Goal: Task Accomplishment & Management: Manage account settings

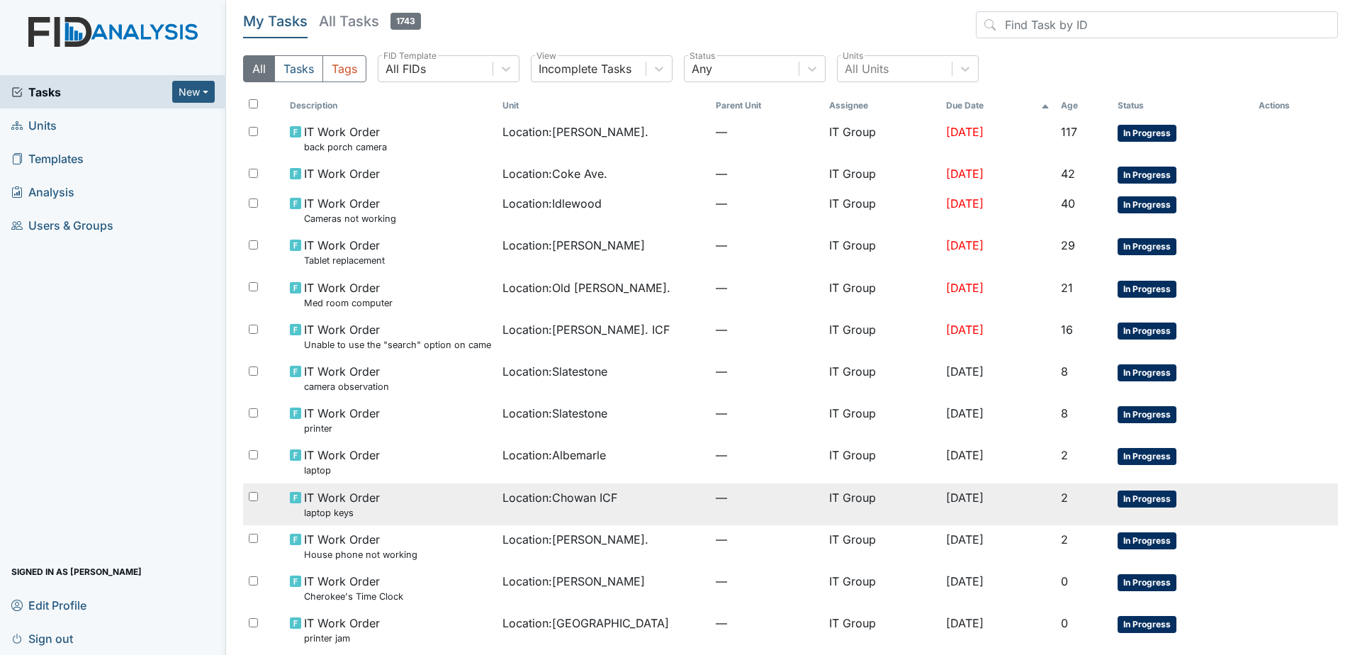
scroll to position [57, 0]
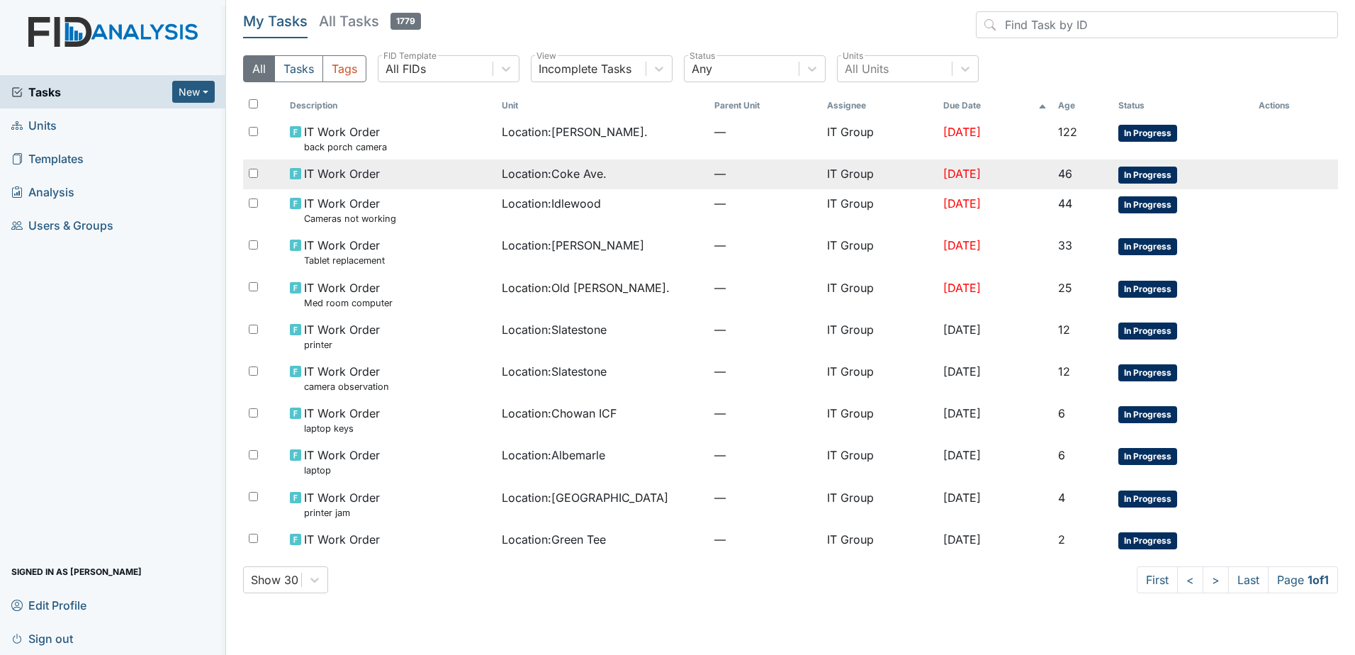
click at [576, 171] on span "Location : Coke Ave." at bounding box center [554, 173] width 105 height 17
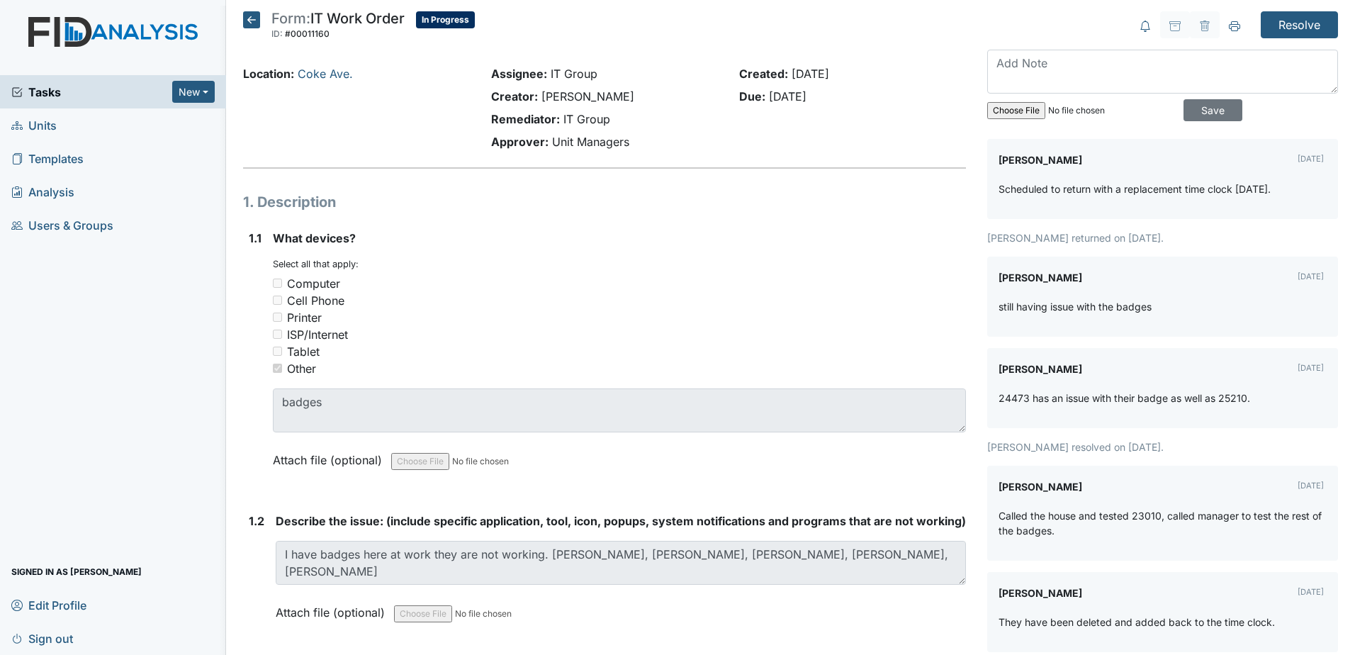
click at [258, 27] on icon at bounding box center [251, 19] width 17 height 17
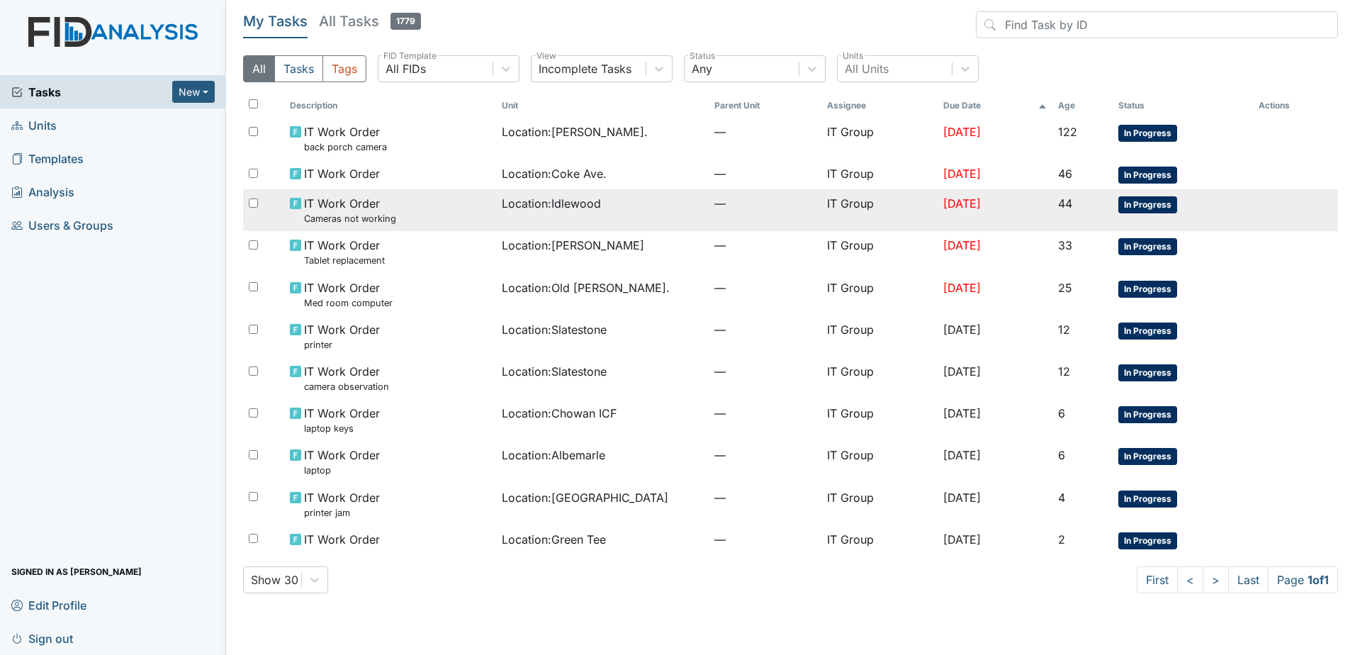
click at [502, 202] on span "Location : Idlewood" at bounding box center [551, 203] width 99 height 17
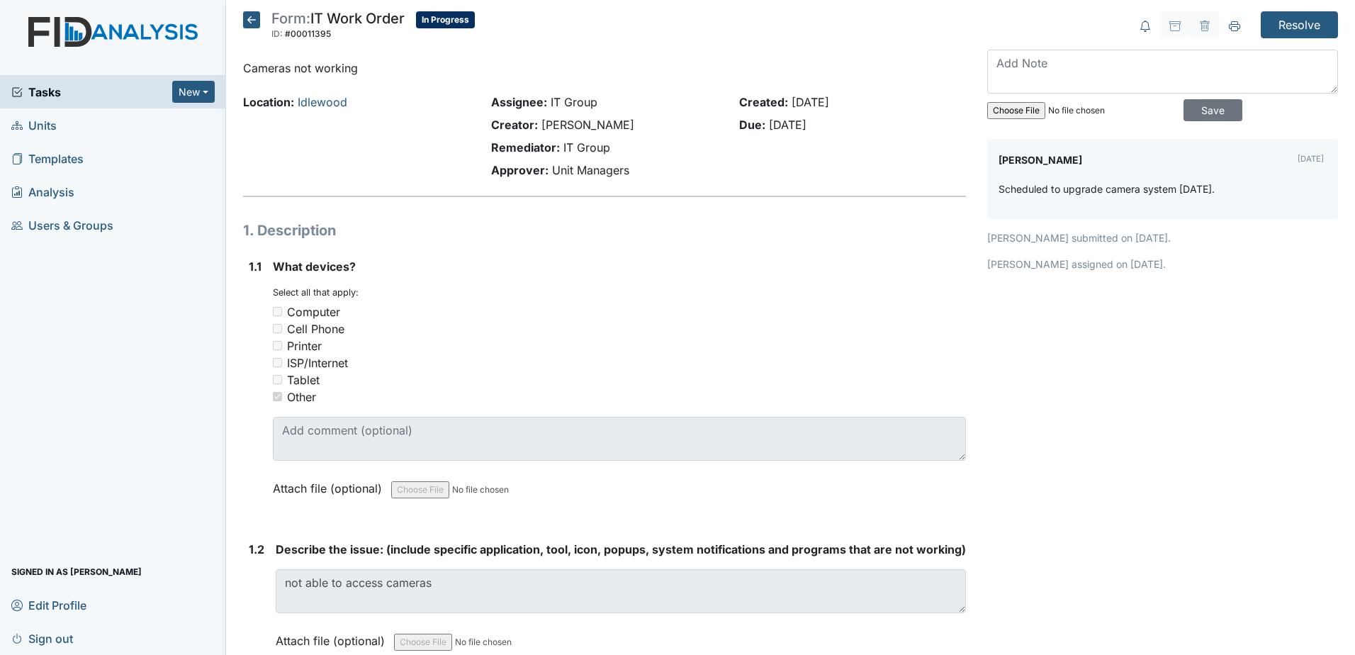
click at [254, 18] on icon at bounding box center [251, 19] width 17 height 17
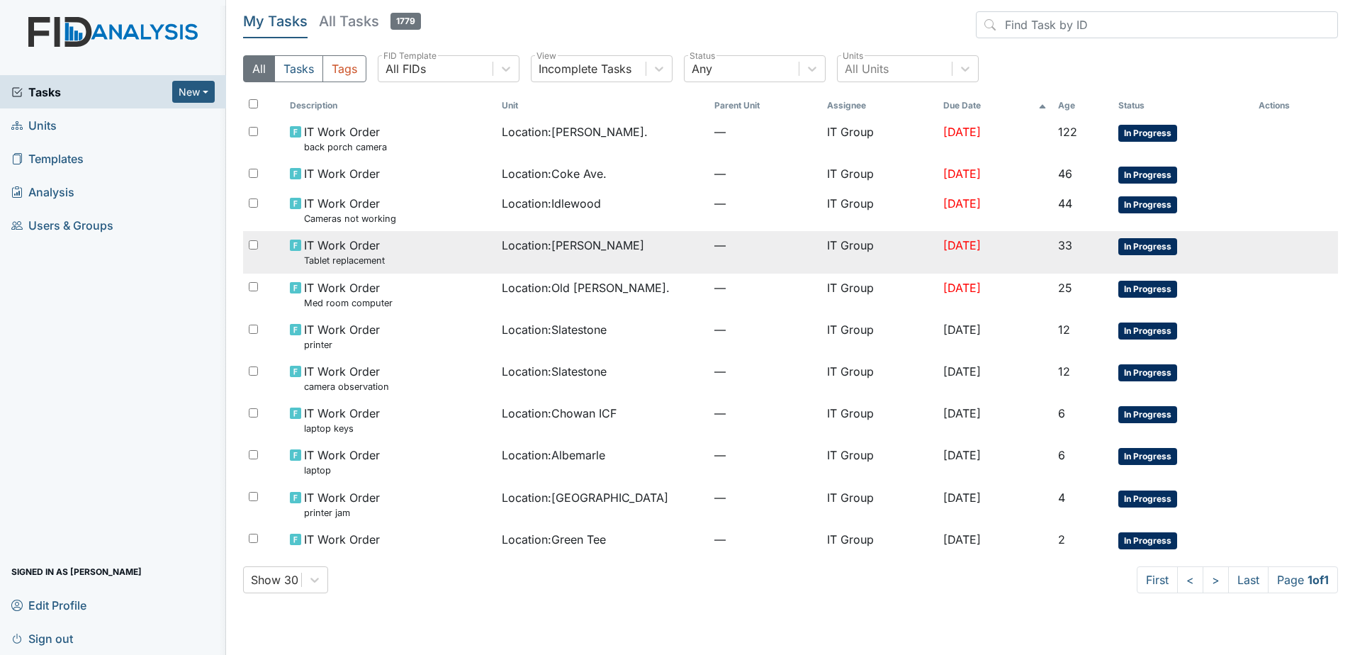
click at [477, 244] on div "IT Work Order Tablet replacement" at bounding box center [390, 252] width 200 height 30
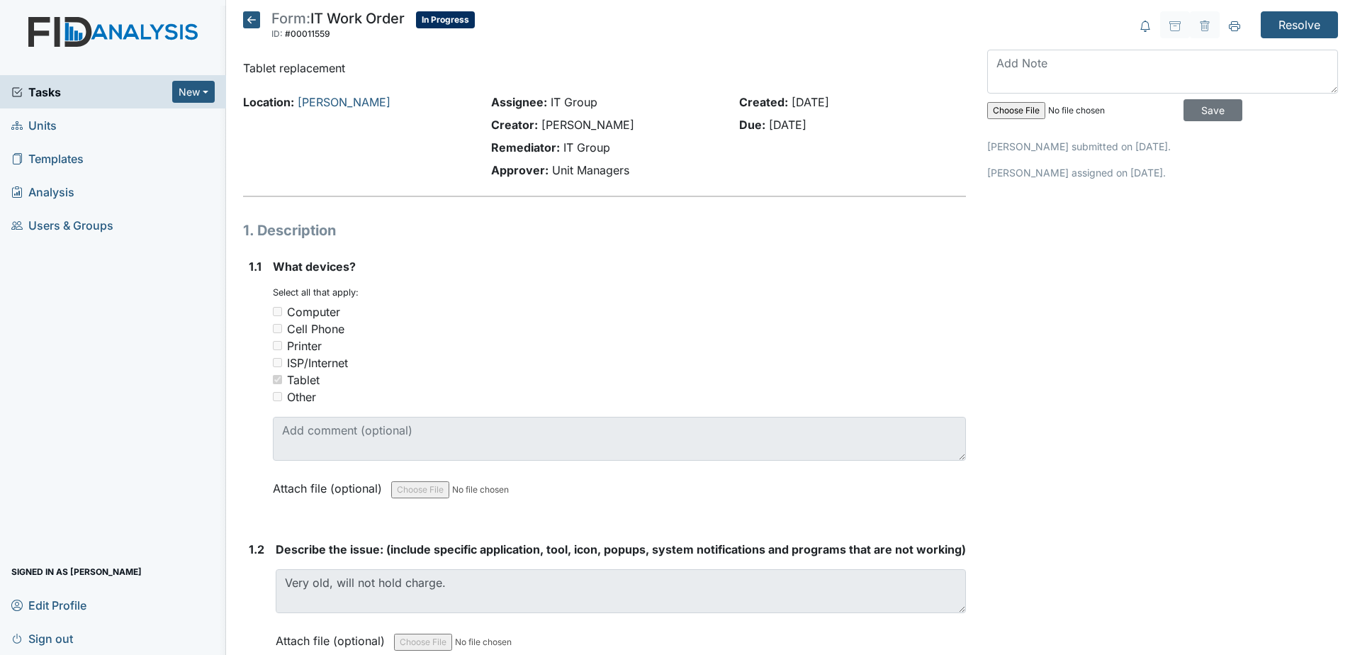
click at [250, 18] on icon at bounding box center [251, 19] width 17 height 17
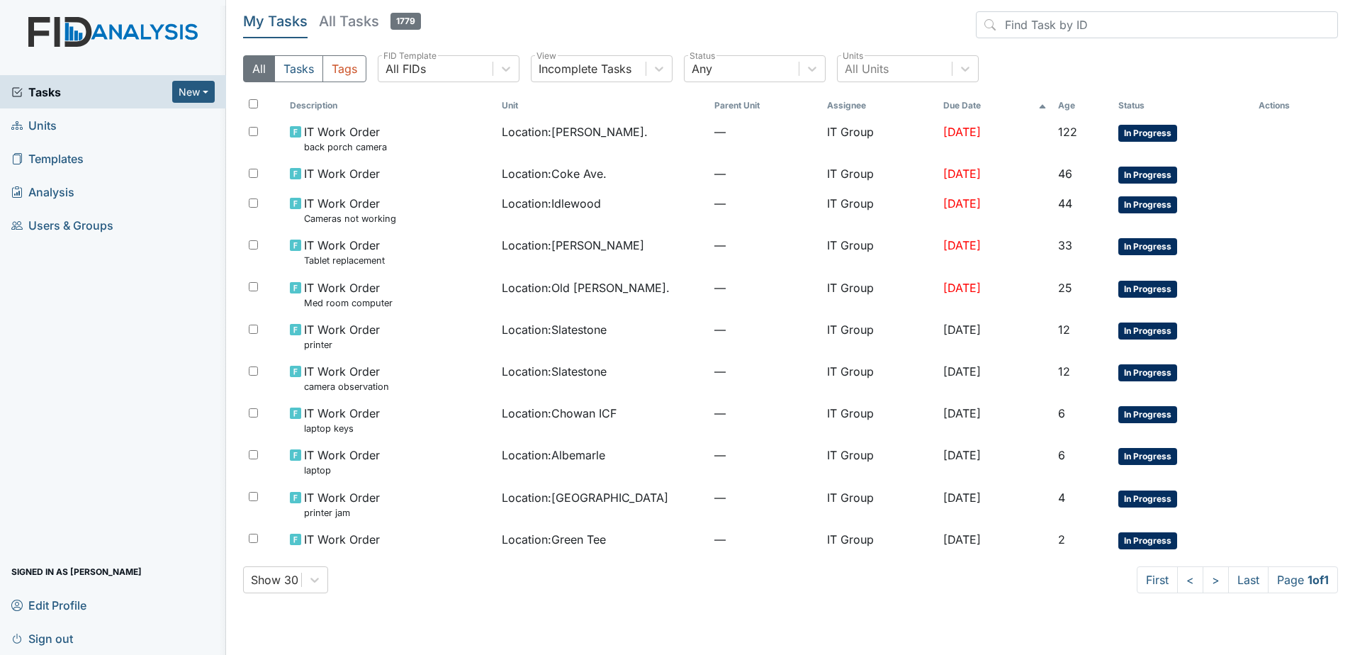
click at [786, 605] on main "My Tasks All Tasks 1779 All Tasks Tags All FIDs FID Template Incomplete Tasks V…" at bounding box center [790, 327] width 1129 height 655
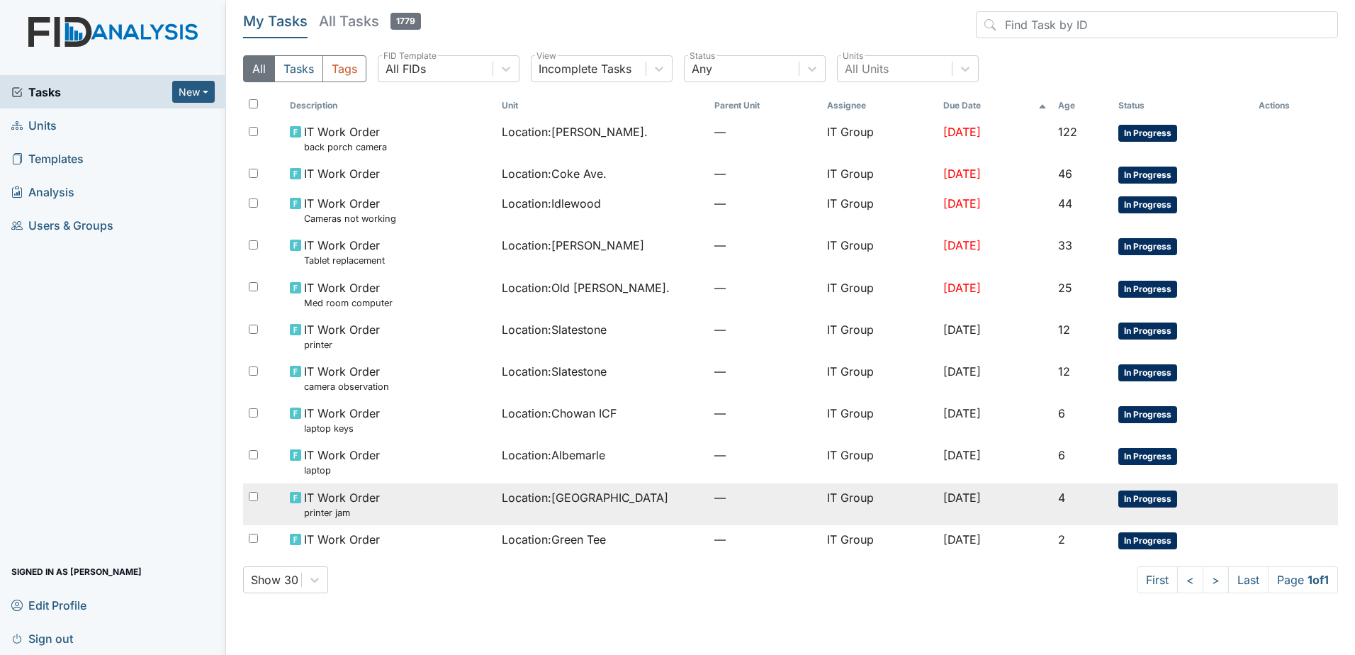
click at [821, 495] on td "IT Group" at bounding box center [879, 504] width 116 height 42
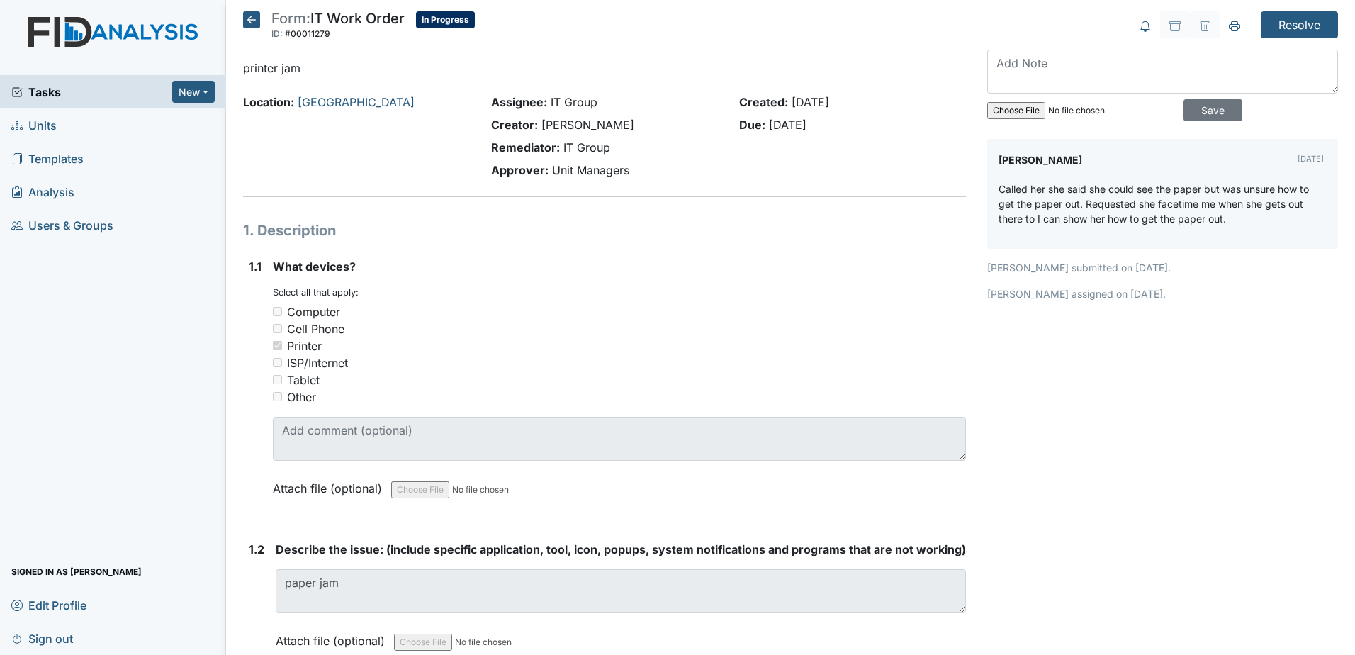
drag, startPoint x: 245, startPoint y: 4, endPoint x: 417, endPoint y: 193, distance: 255.8
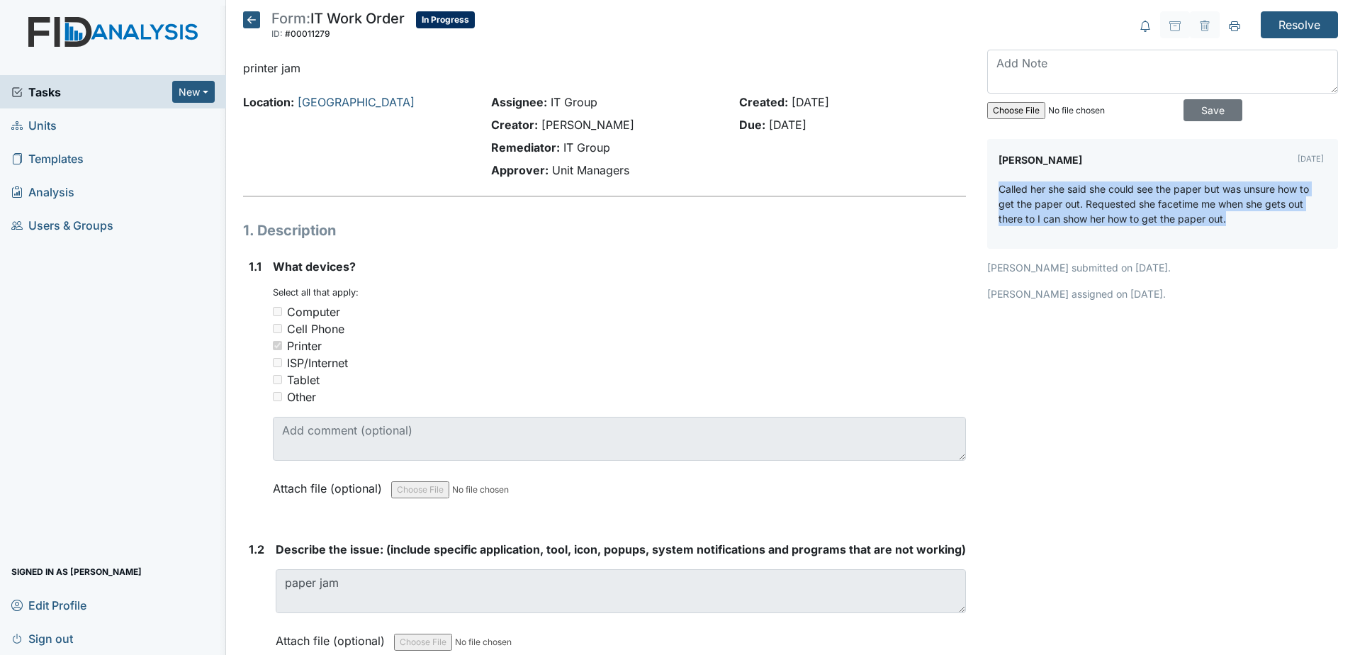
drag, startPoint x: 984, startPoint y: 184, endPoint x: 1226, endPoint y: 233, distance: 246.5
click at [1226, 233] on div "Kyle Weaver Oct 10, 2025 Called her she said she could see the paper but was un…" at bounding box center [1162, 194] width 351 height 110
click at [1224, 233] on div "Called her she said she could see the paper but was unsure how to get the paper…" at bounding box center [1162, 209] width 328 height 56
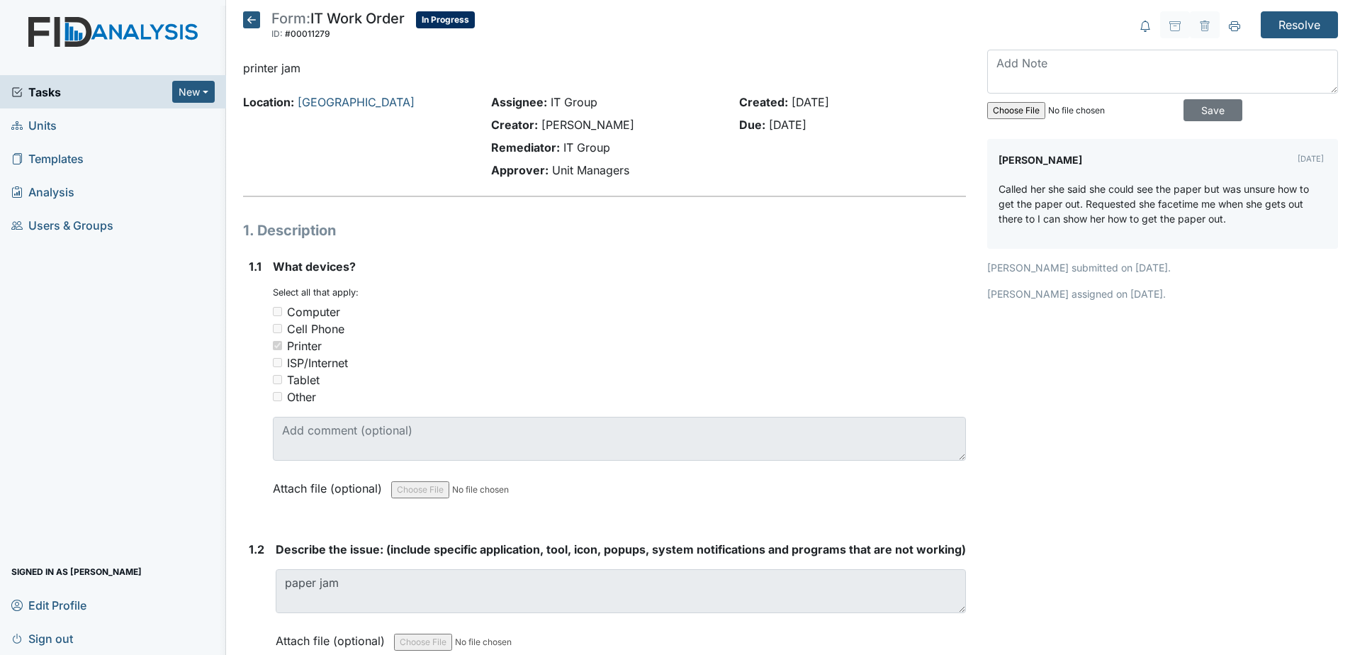
click at [745, 312] on div "Computer" at bounding box center [619, 311] width 693 height 17
drag, startPoint x: 220, startPoint y: 10, endPoint x: 434, endPoint y: 281, distance: 344.6
click at [434, 281] on div "What devices? You must select one or more of the below options. Select all that…" at bounding box center [619, 382] width 693 height 249
click at [252, 18] on icon at bounding box center [251, 19] width 17 height 17
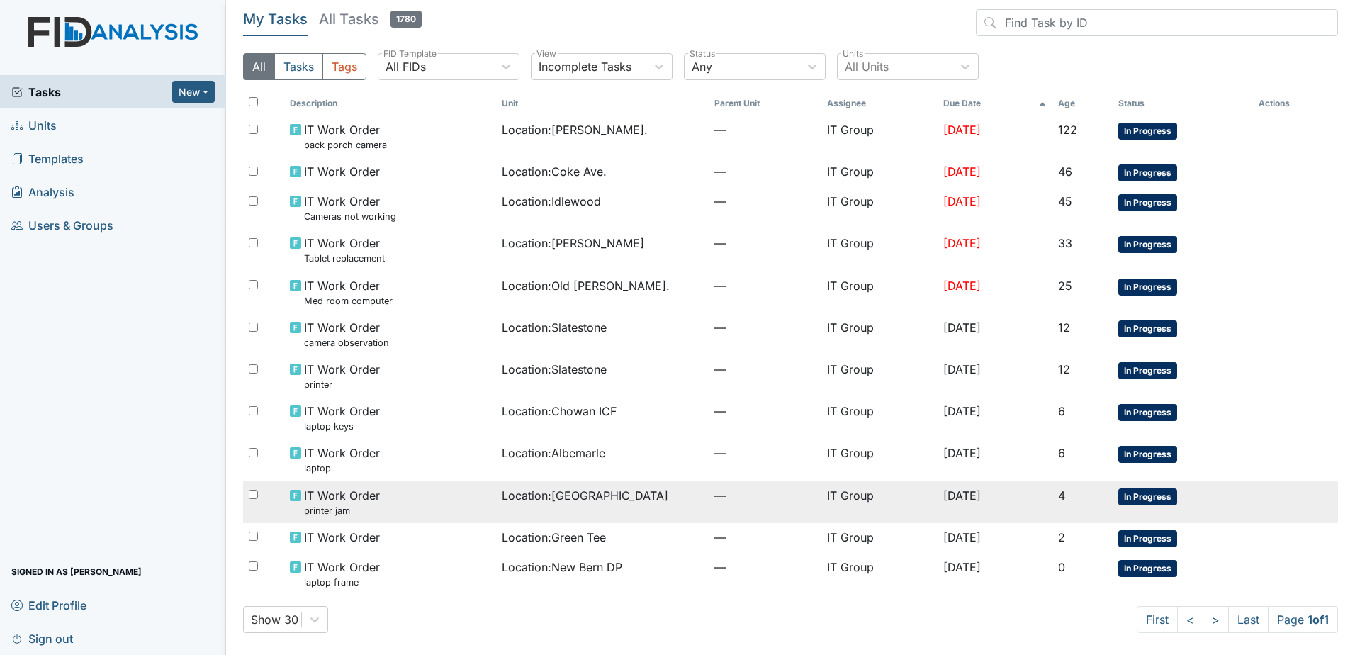
scroll to position [3, 0]
click at [496, 483] on td "Location : Beaufort Heights" at bounding box center [602, 501] width 212 height 42
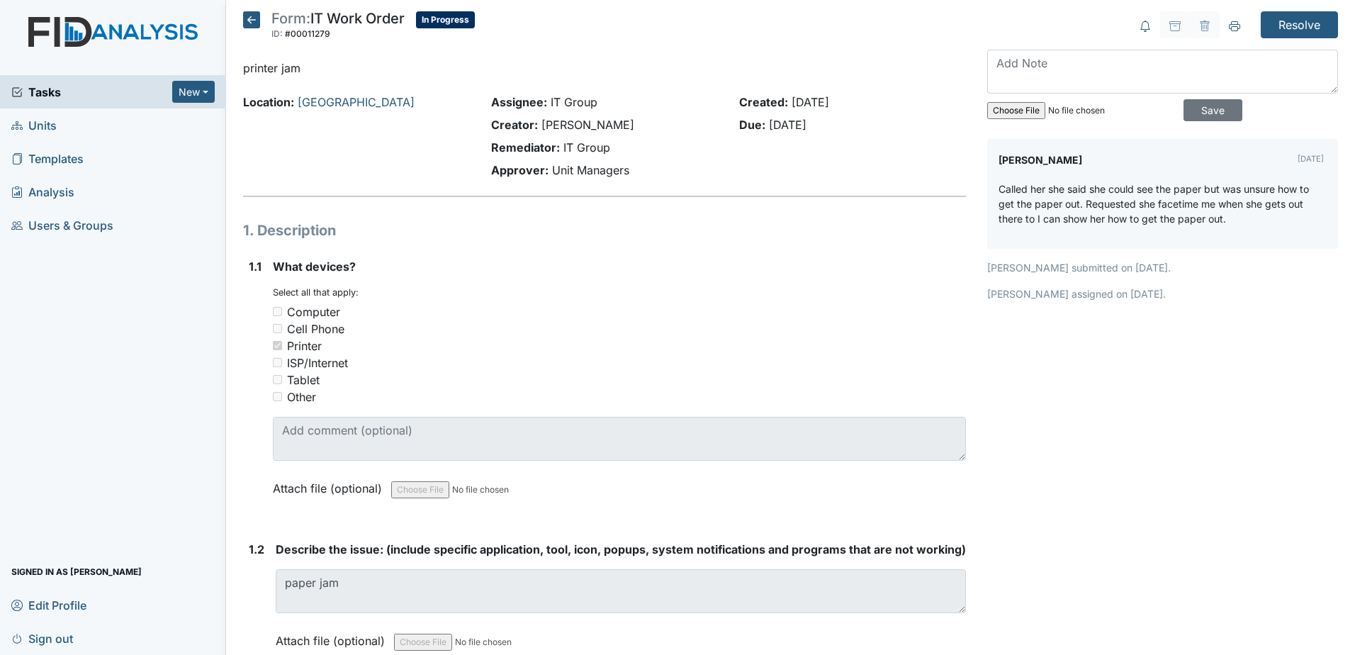
click at [246, 21] on icon at bounding box center [251, 19] width 17 height 17
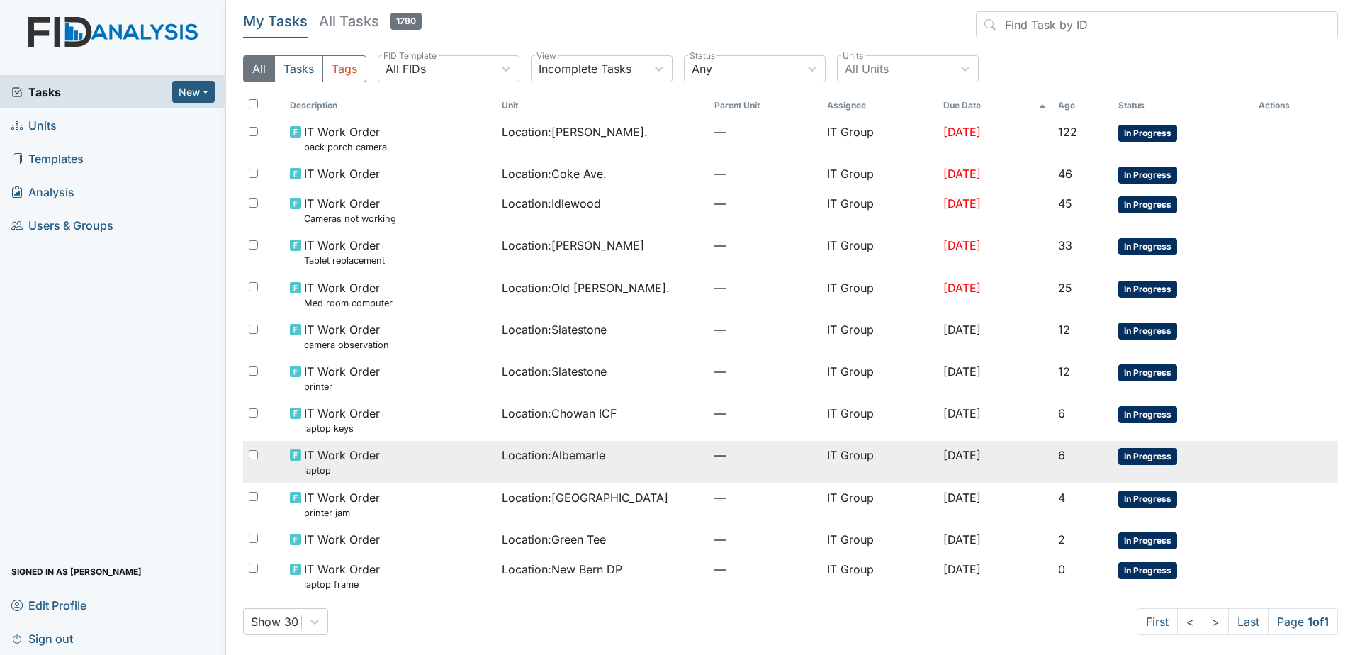
click at [427, 447] on div "IT Work Order laptop" at bounding box center [390, 461] width 200 height 30
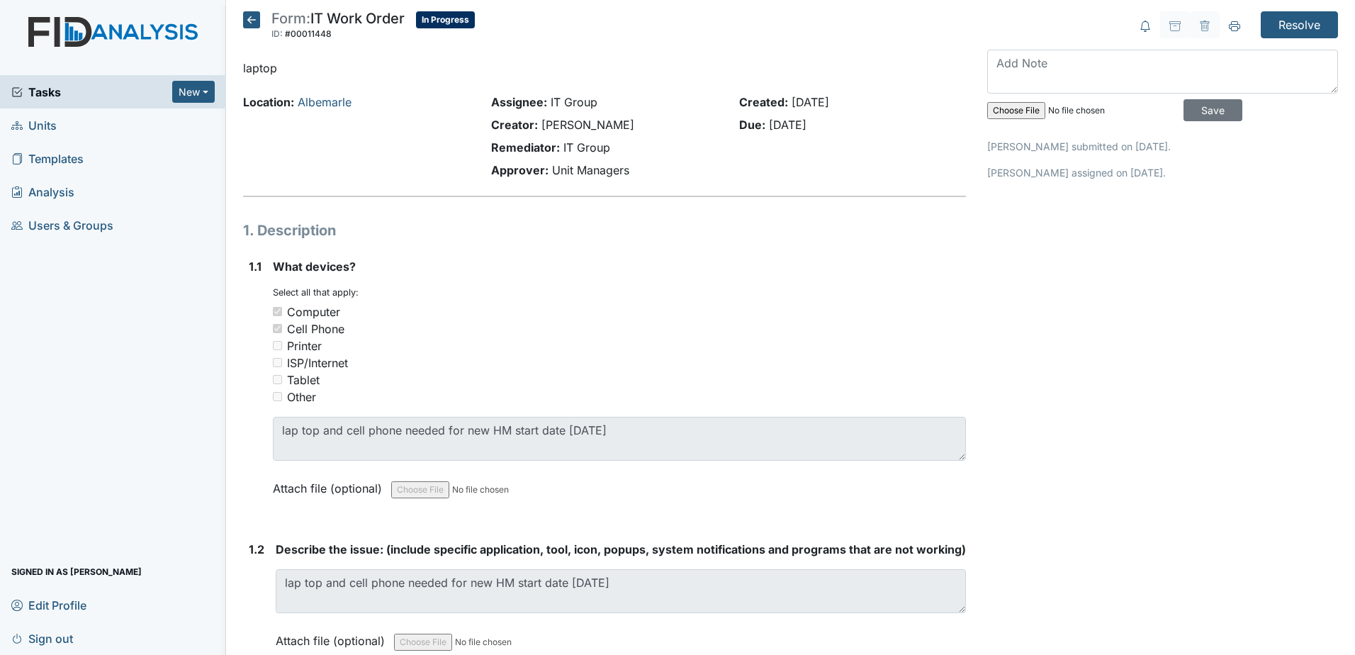
click at [255, 20] on icon at bounding box center [251, 19] width 17 height 17
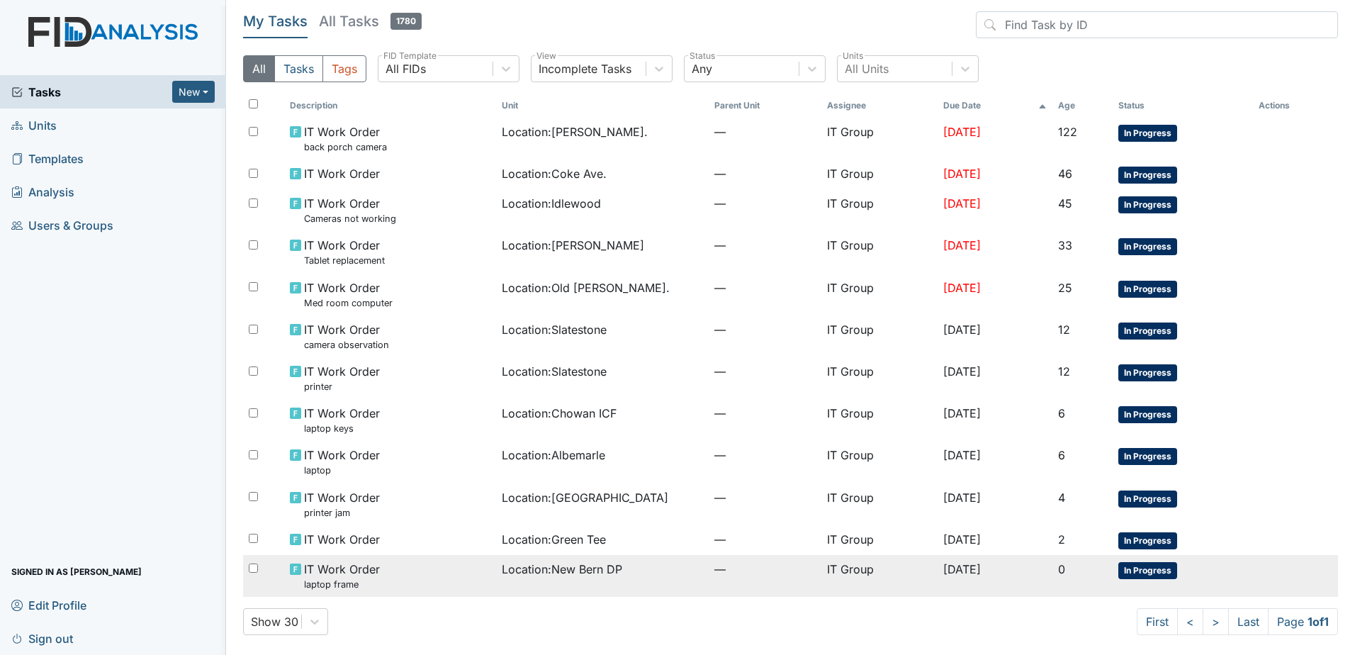
click at [502, 582] on td "Location : New Bern DP" at bounding box center [602, 576] width 212 height 42
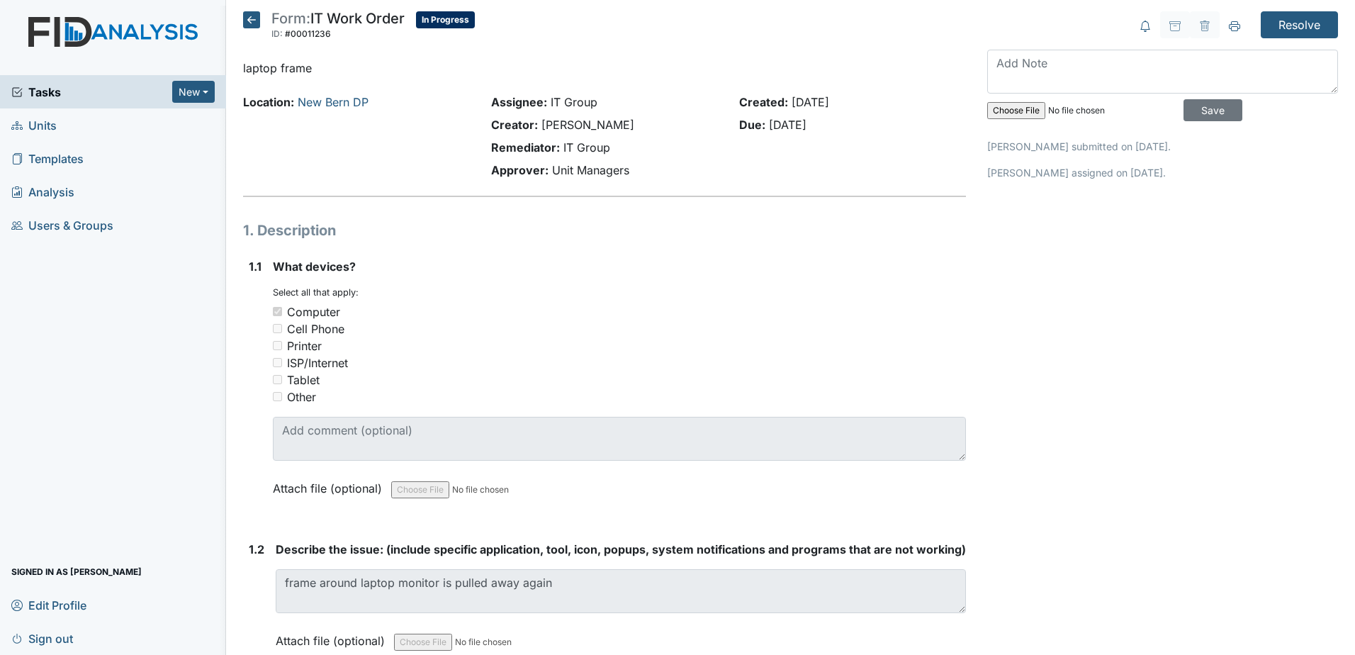
drag, startPoint x: 248, startPoint y: 17, endPoint x: 237, endPoint y: 30, distance: 17.1
click at [247, 19] on icon at bounding box center [251, 19] width 17 height 17
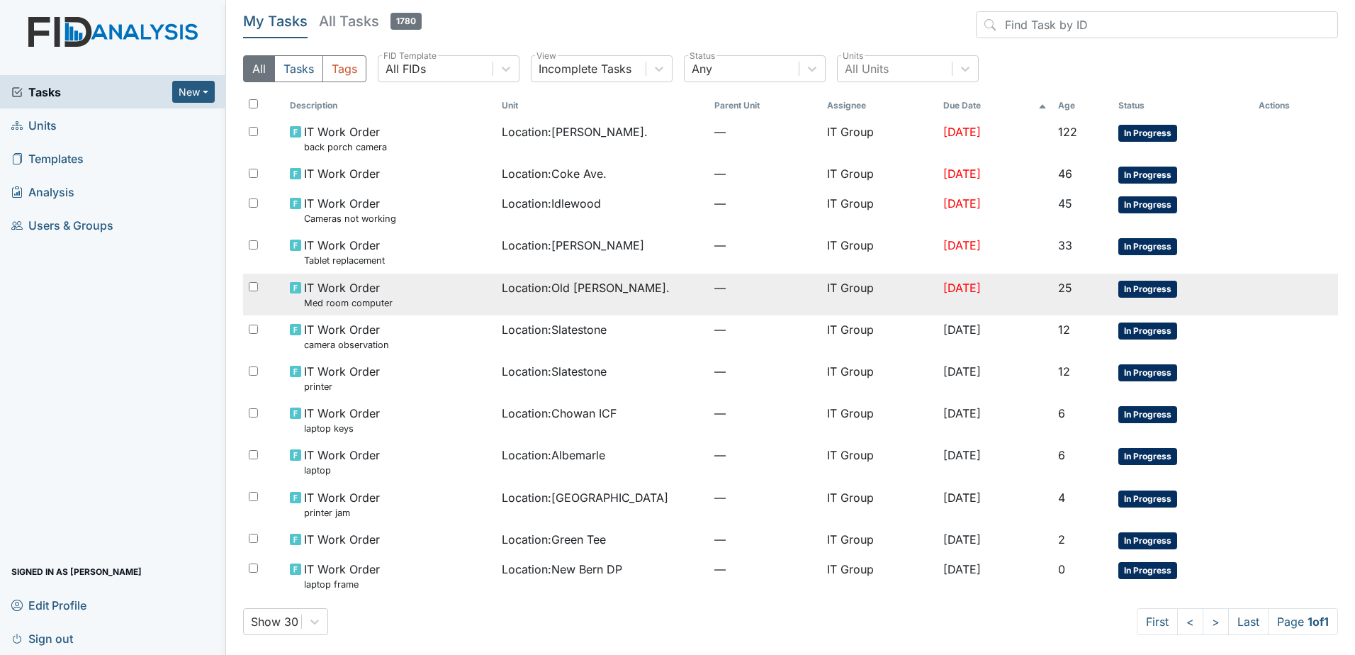
click at [821, 275] on td "IT Group" at bounding box center [879, 294] width 116 height 42
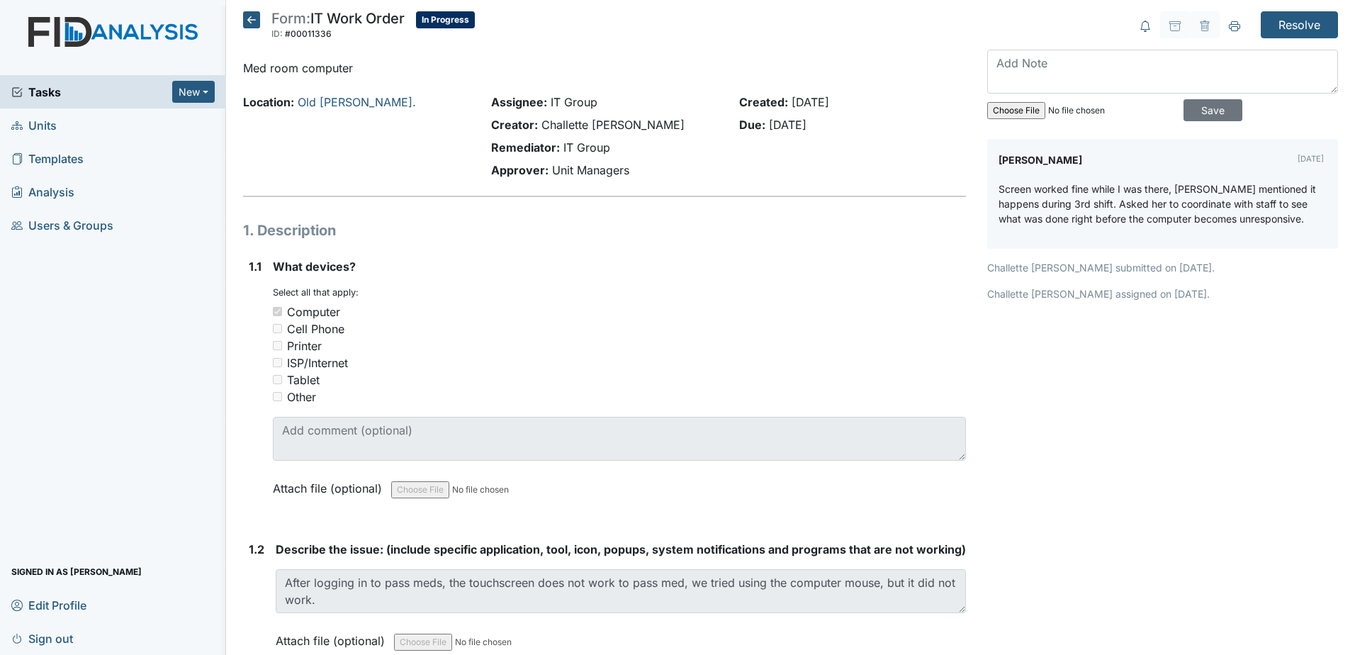
click at [243, 26] on icon at bounding box center [251, 19] width 17 height 17
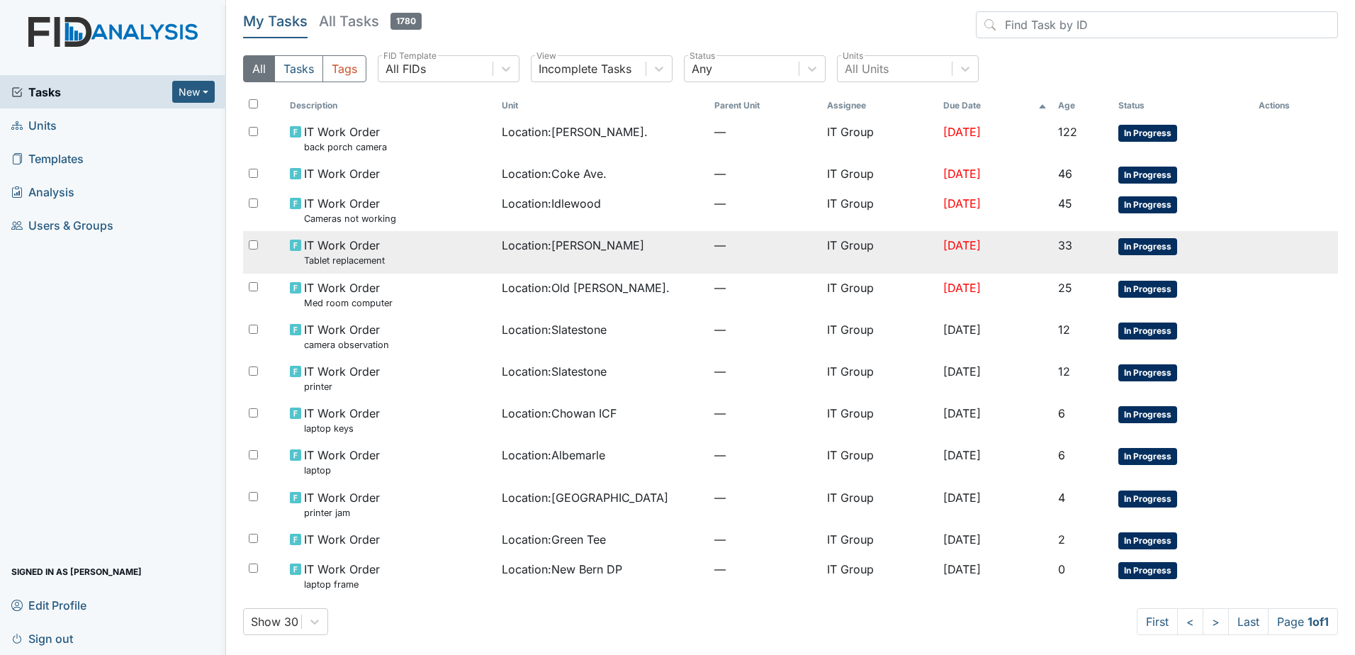
click at [466, 249] on div "IT Work Order Tablet replacement" at bounding box center [390, 252] width 200 height 30
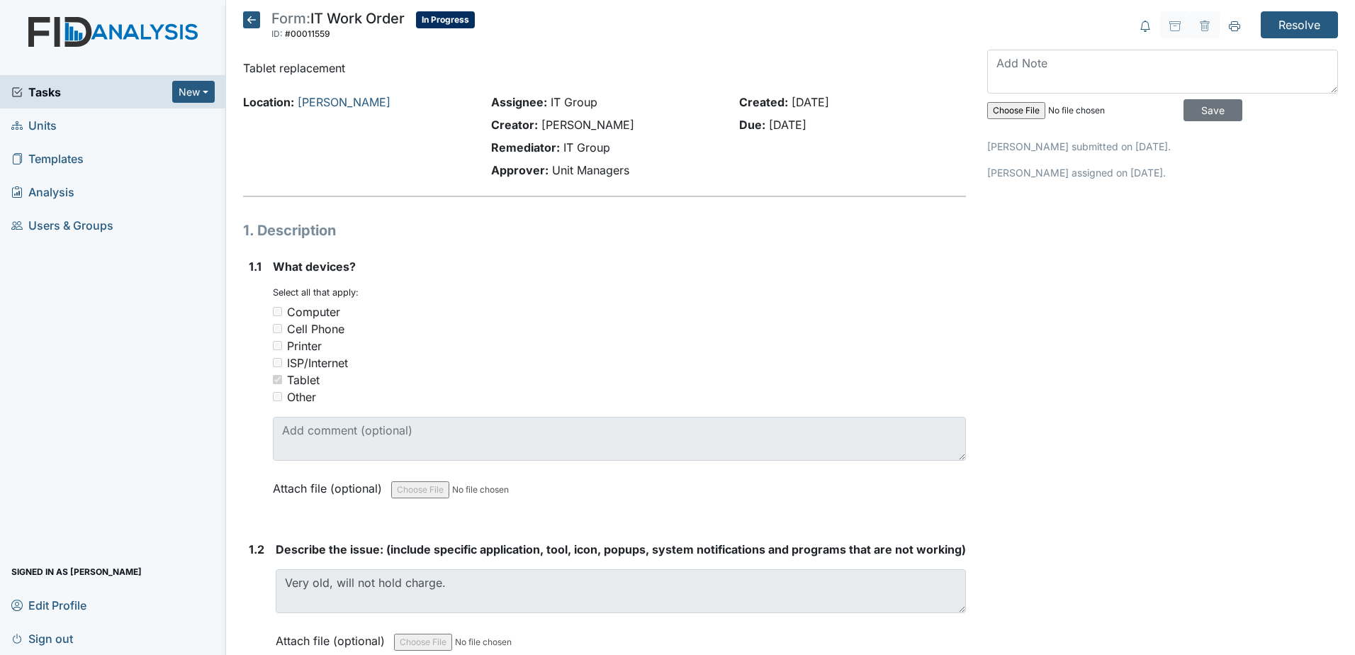
drag, startPoint x: 1027, startPoint y: 364, endPoint x: 928, endPoint y: 323, distance: 106.7
click at [928, 323] on div "Cell Phone" at bounding box center [619, 328] width 693 height 17
click at [265, 11] on main "Form: IT Work Order ID: #00011559 In Progress Autosaving... Tablet replacement …" at bounding box center [790, 327] width 1129 height 655
click at [252, 21] on icon at bounding box center [251, 19] width 17 height 17
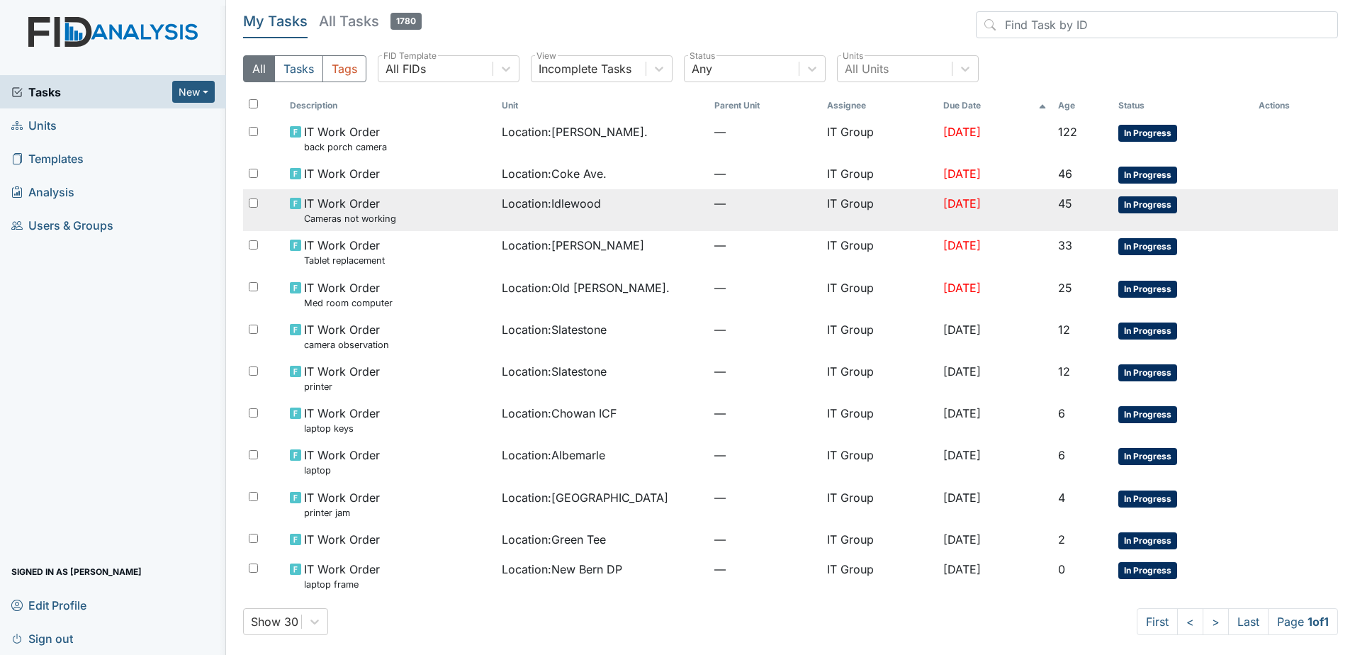
click at [537, 200] on span "Location : [GEOGRAPHIC_DATA]" at bounding box center [551, 203] width 99 height 17
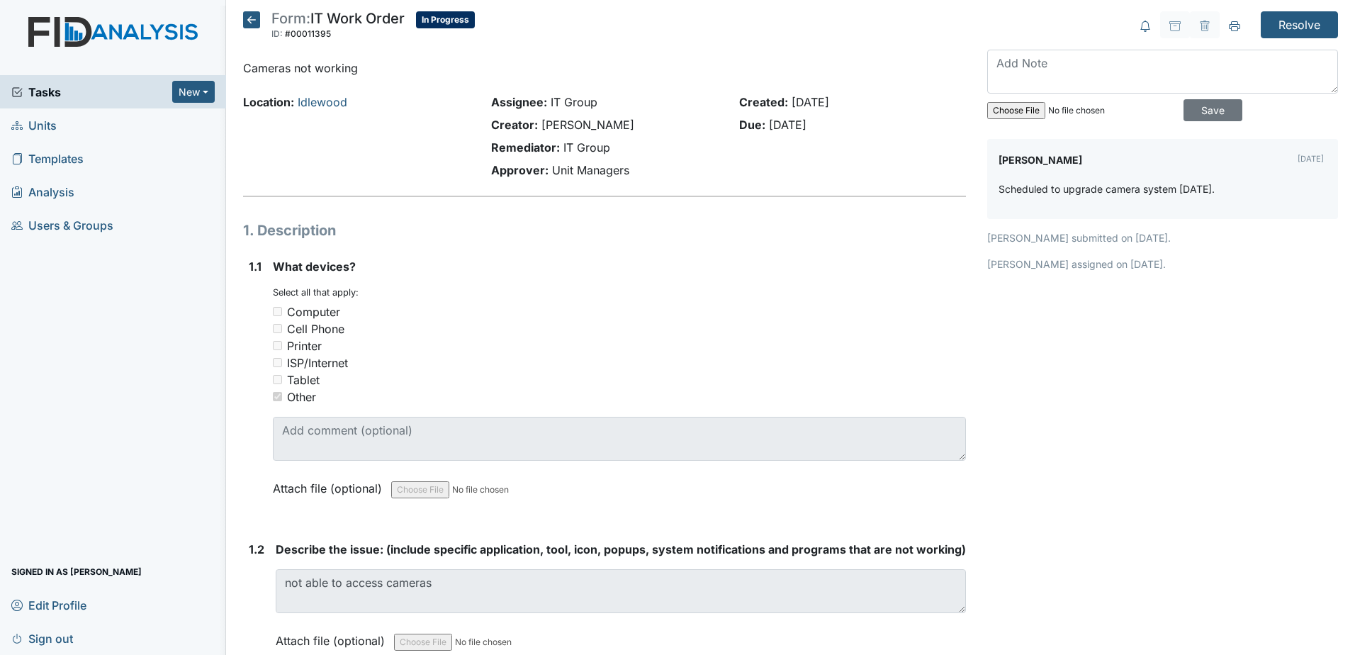
click at [249, 26] on icon at bounding box center [251, 19] width 17 height 17
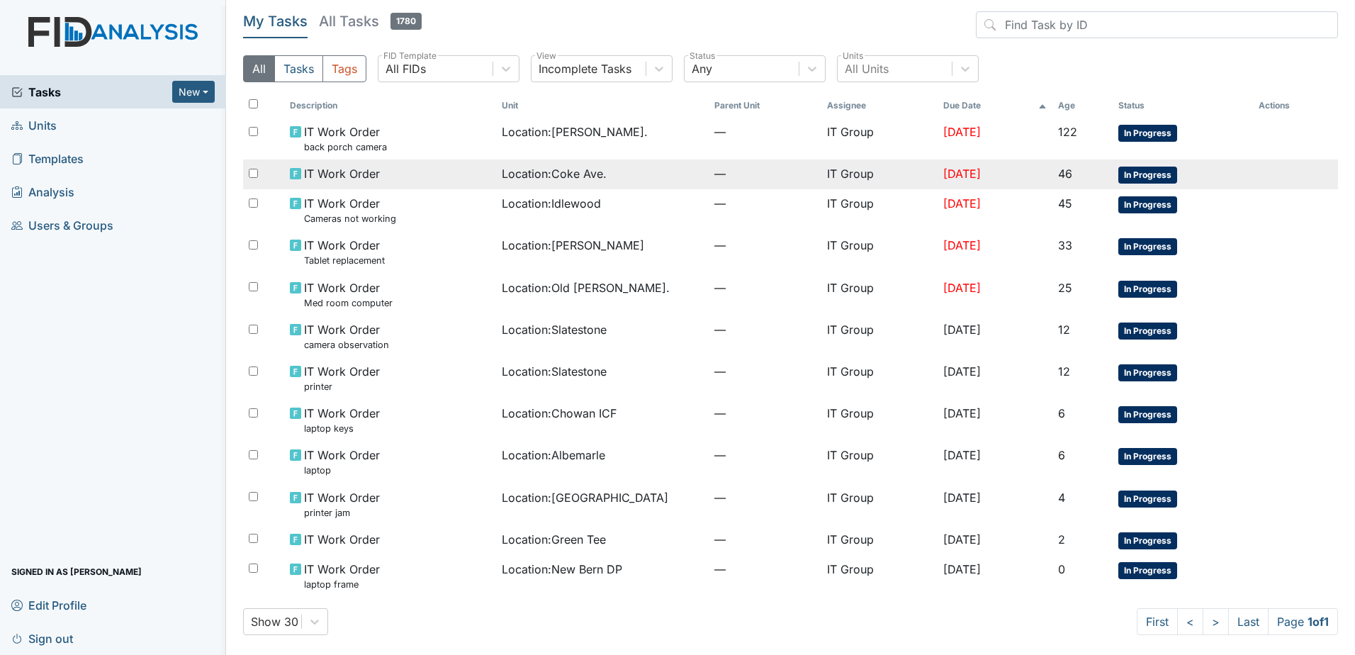
click at [580, 172] on span "Location : Coke Ave." at bounding box center [554, 173] width 105 height 17
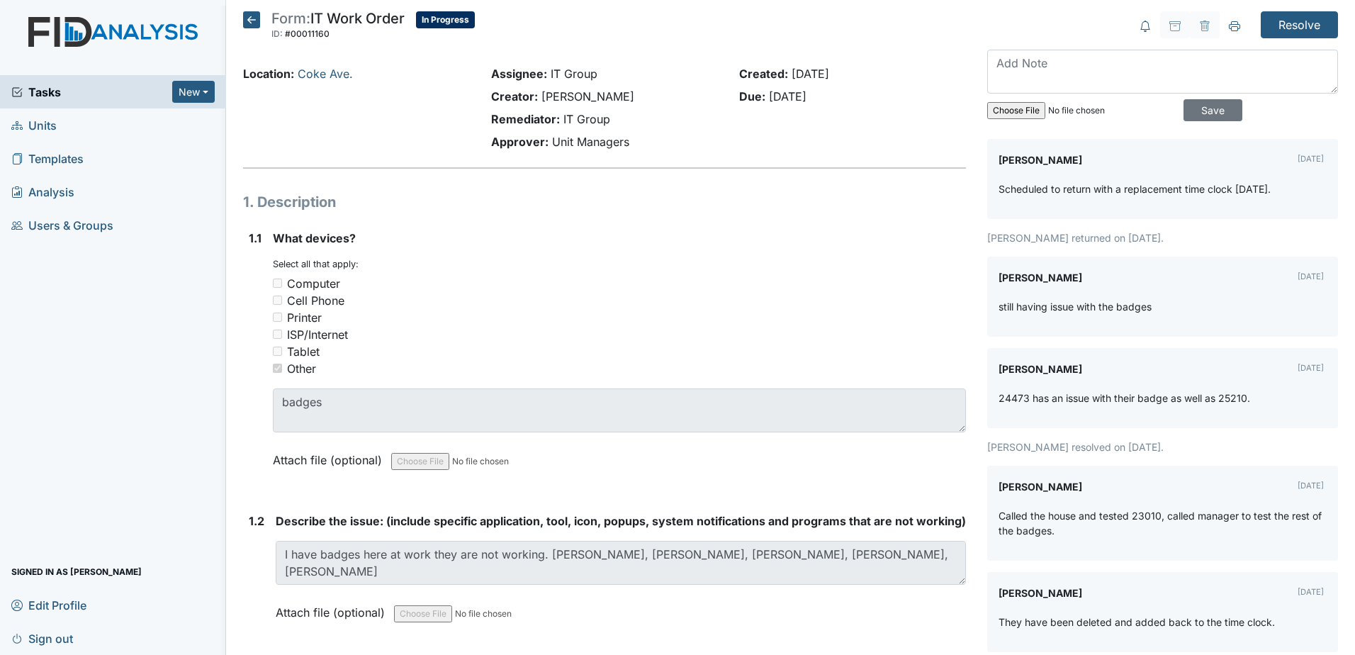
click at [249, 21] on icon at bounding box center [251, 19] width 17 height 17
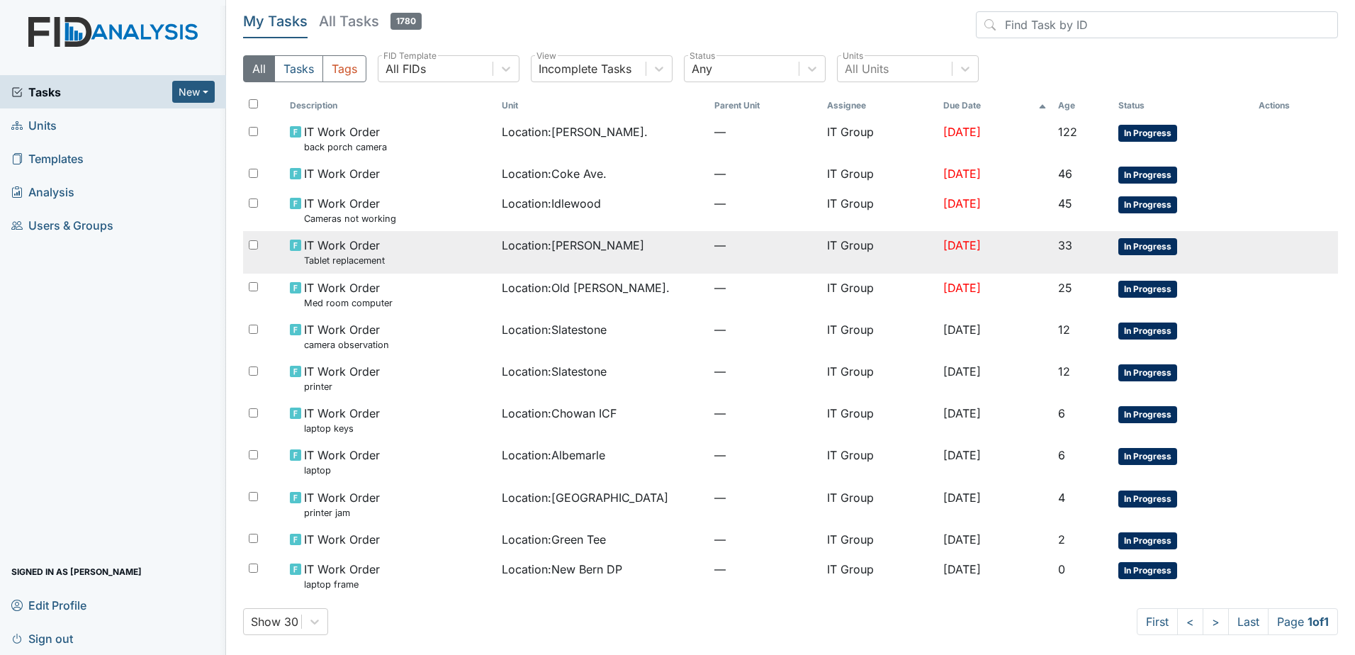
click at [714, 247] on span "—" at bounding box center [765, 245] width 102 height 17
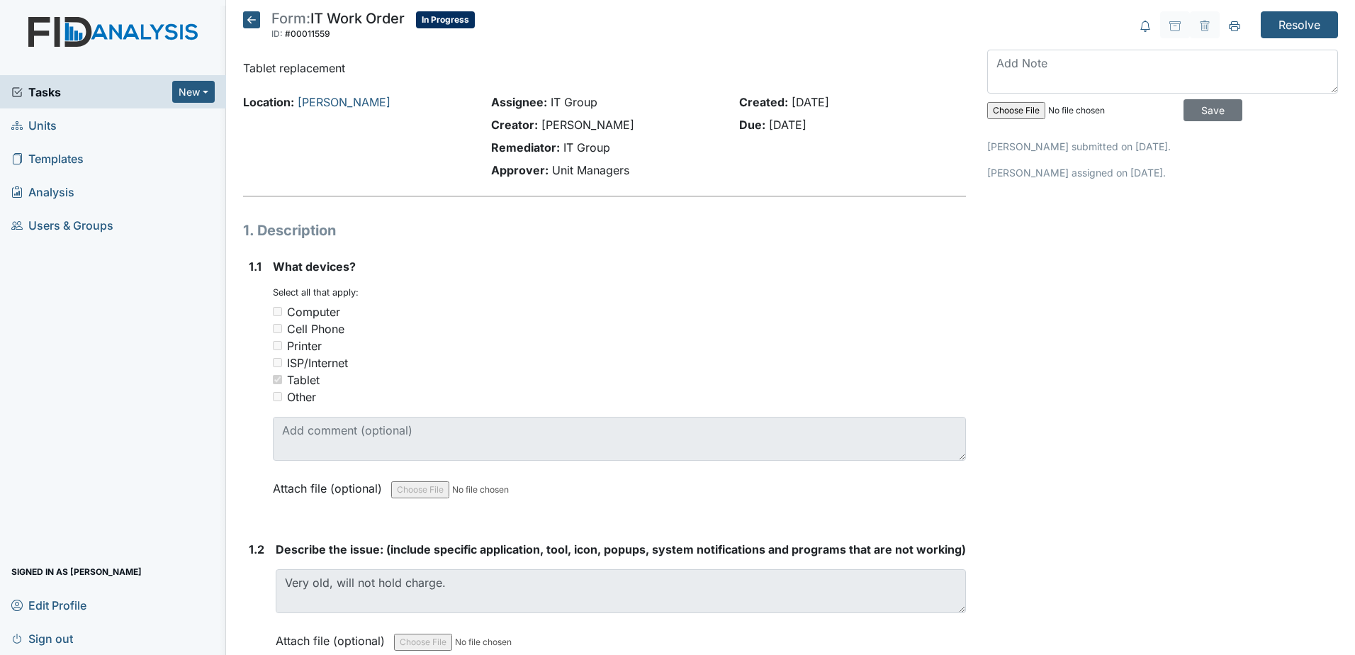
click at [249, 26] on icon at bounding box center [251, 19] width 17 height 17
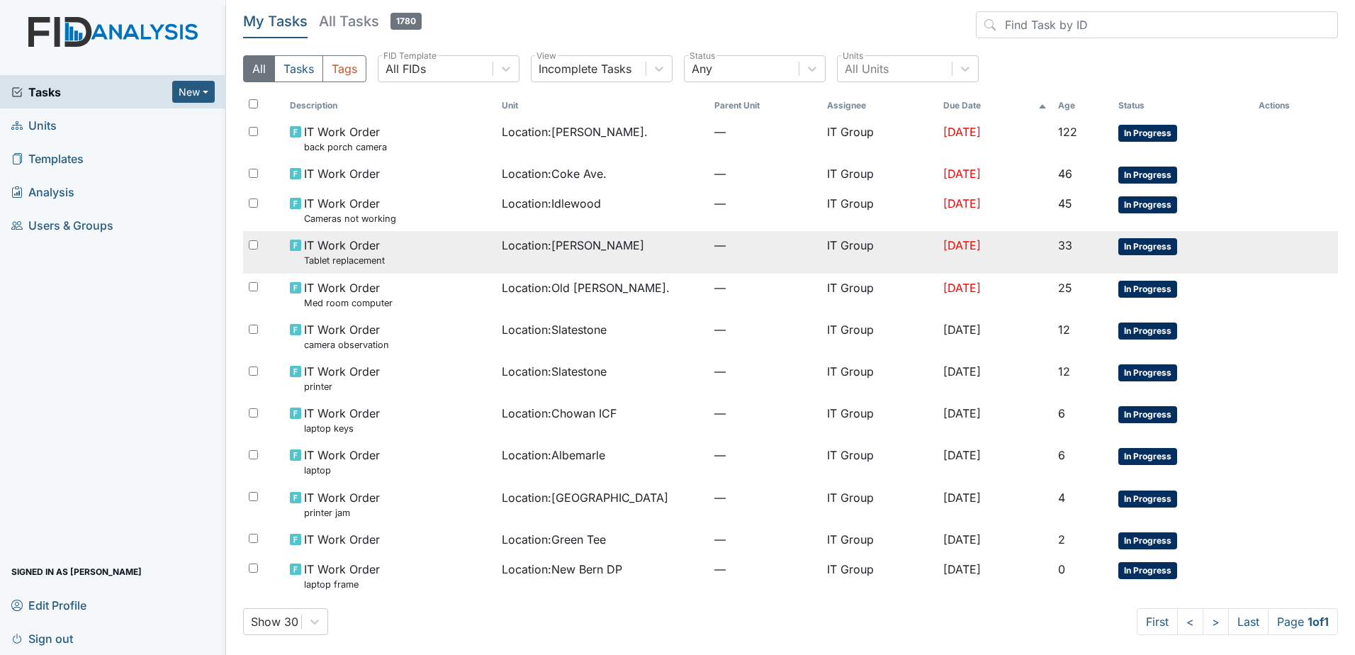
click at [1040, 241] on td "[DATE]" at bounding box center [994, 252] width 115 height 42
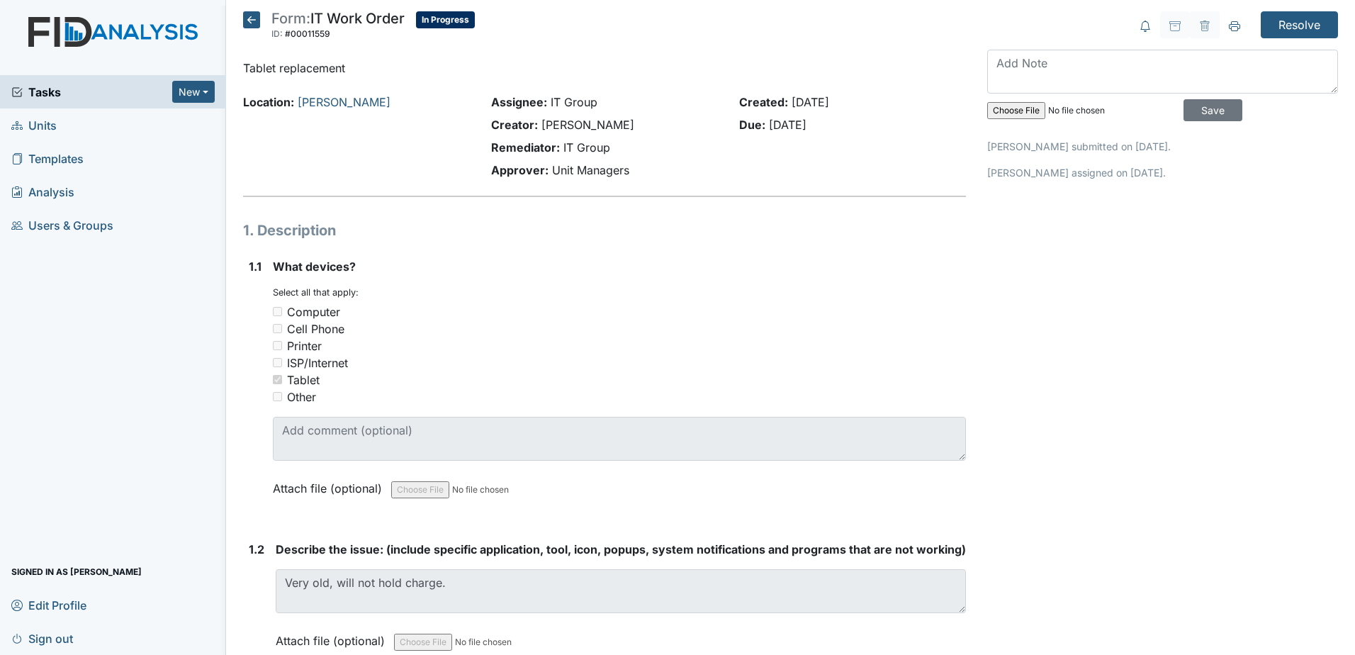
click at [244, 15] on icon at bounding box center [251, 19] width 17 height 17
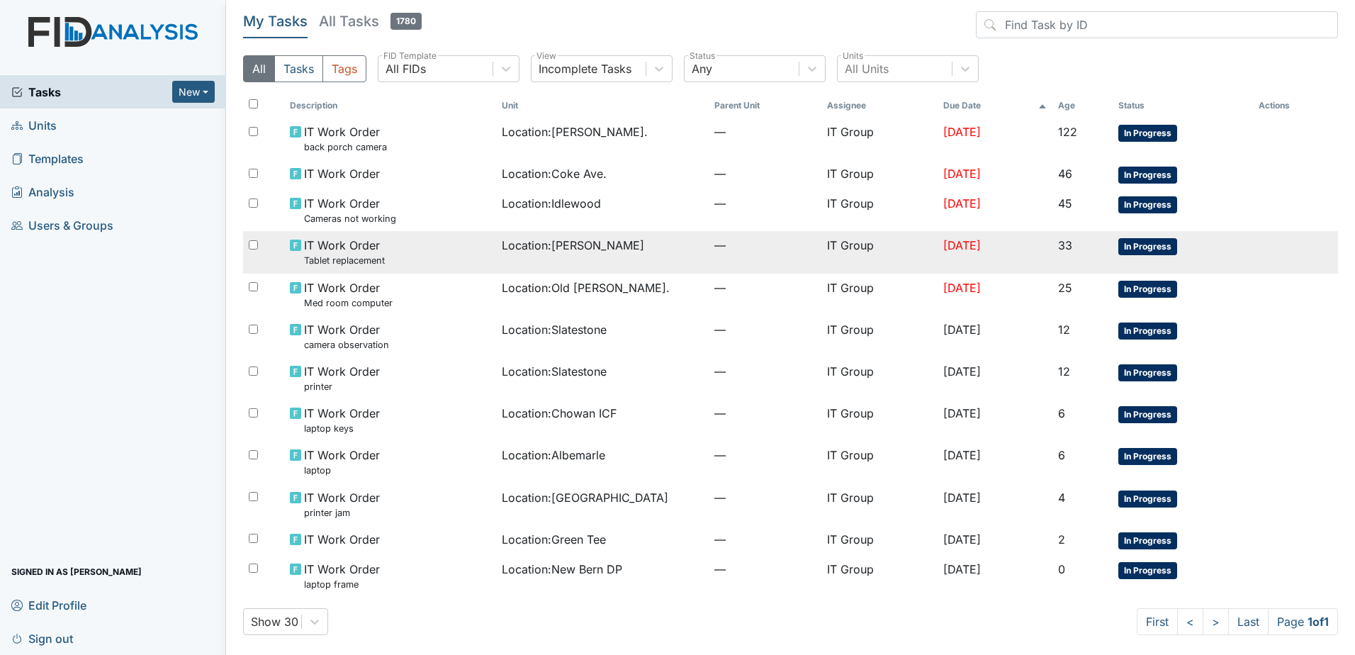
click at [439, 244] on div "IT Work Order Tablet replacement" at bounding box center [390, 252] width 200 height 30
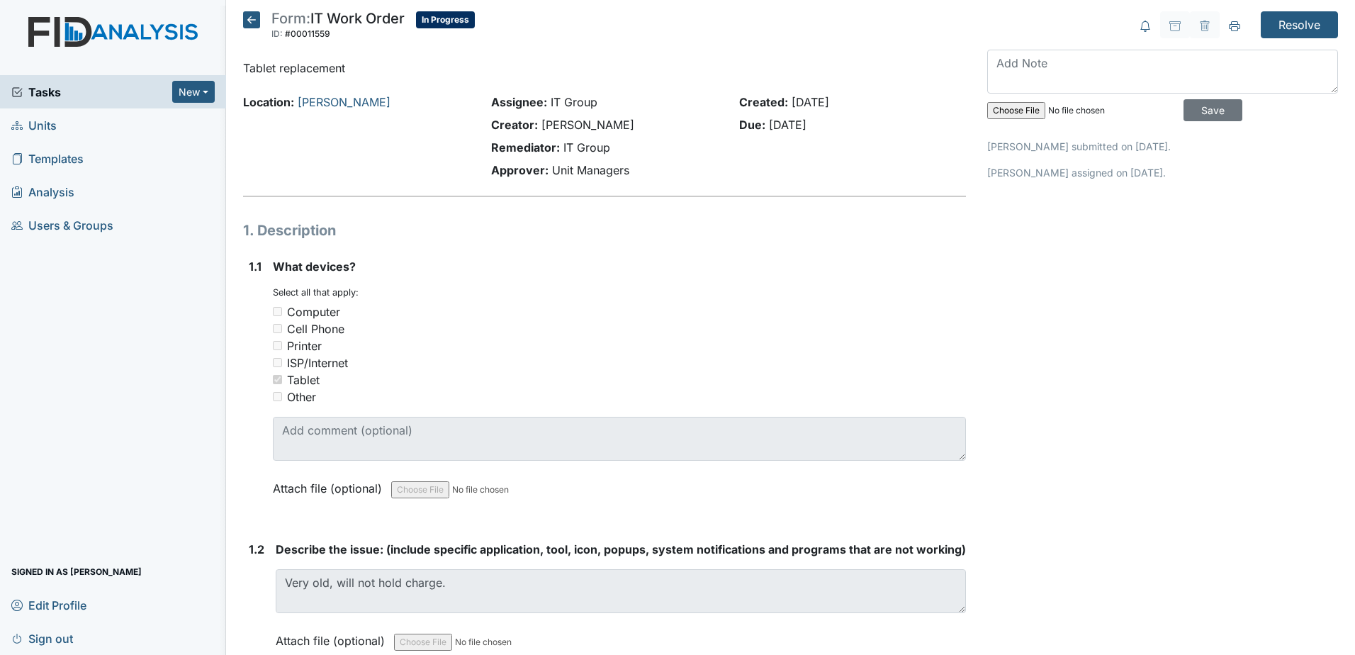
click at [244, 17] on icon at bounding box center [251, 19] width 17 height 17
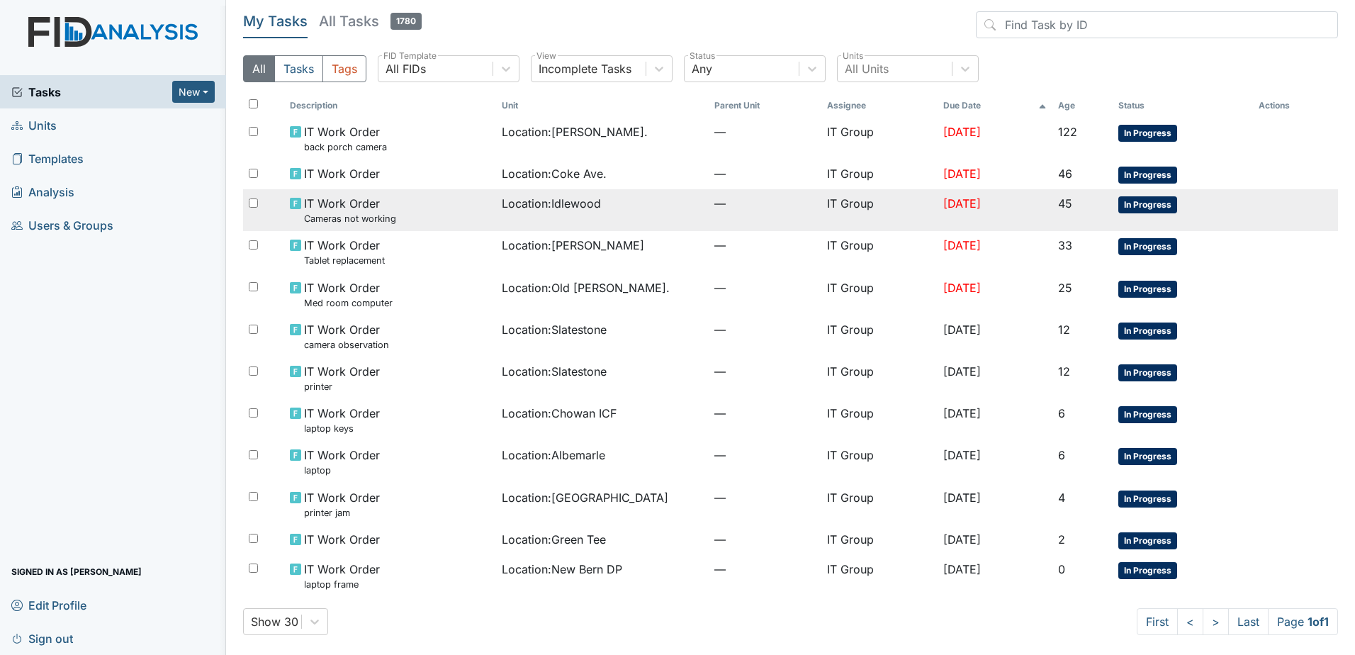
click at [502, 206] on span "Location : Idlewood" at bounding box center [551, 203] width 99 height 17
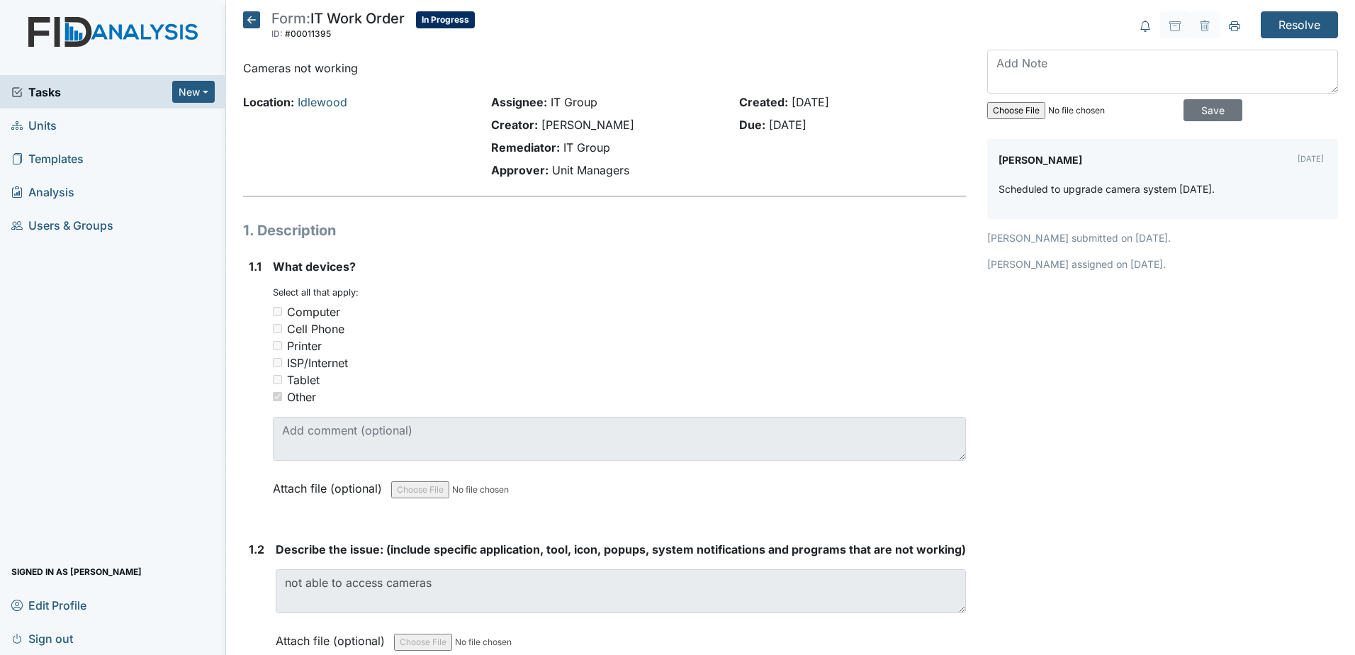
click at [253, 33] on h5 "Form: IT Work Order ID: #00011395 In Progress Autosaving..." at bounding box center [359, 26] width 232 height 31
click at [244, 16] on icon at bounding box center [251, 19] width 17 height 17
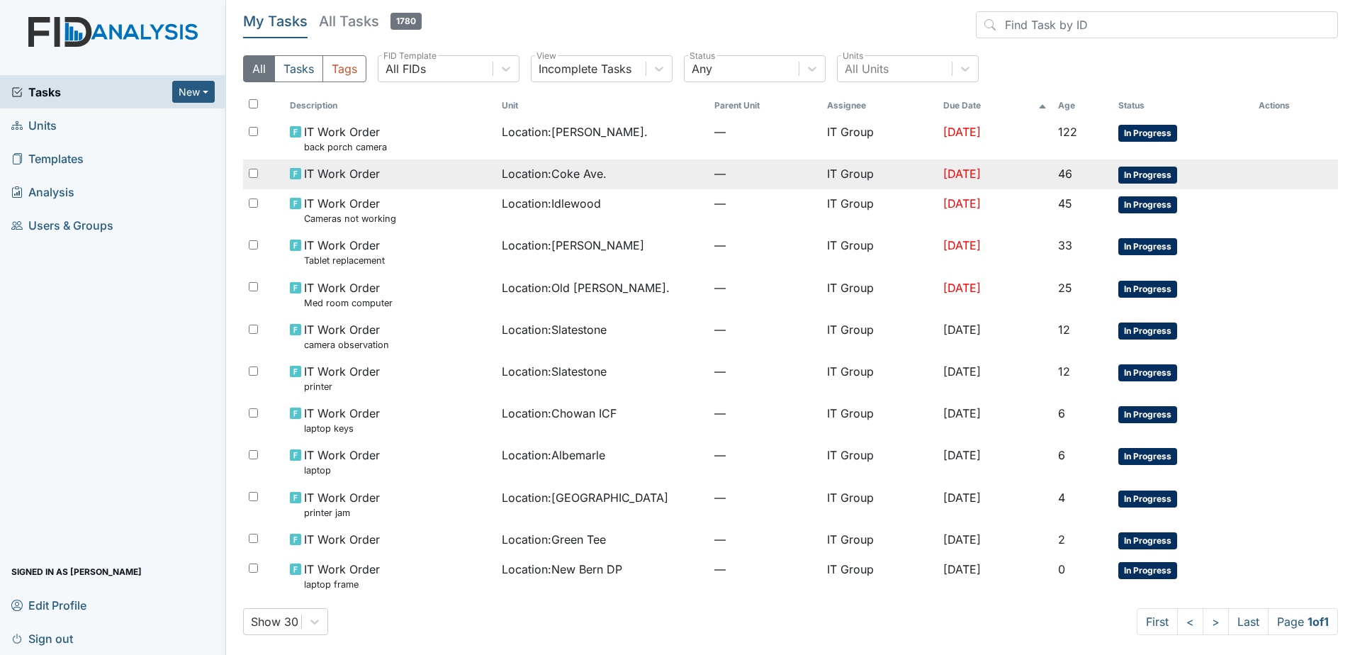
click at [386, 171] on div "IT Work Order" at bounding box center [390, 173] width 200 height 17
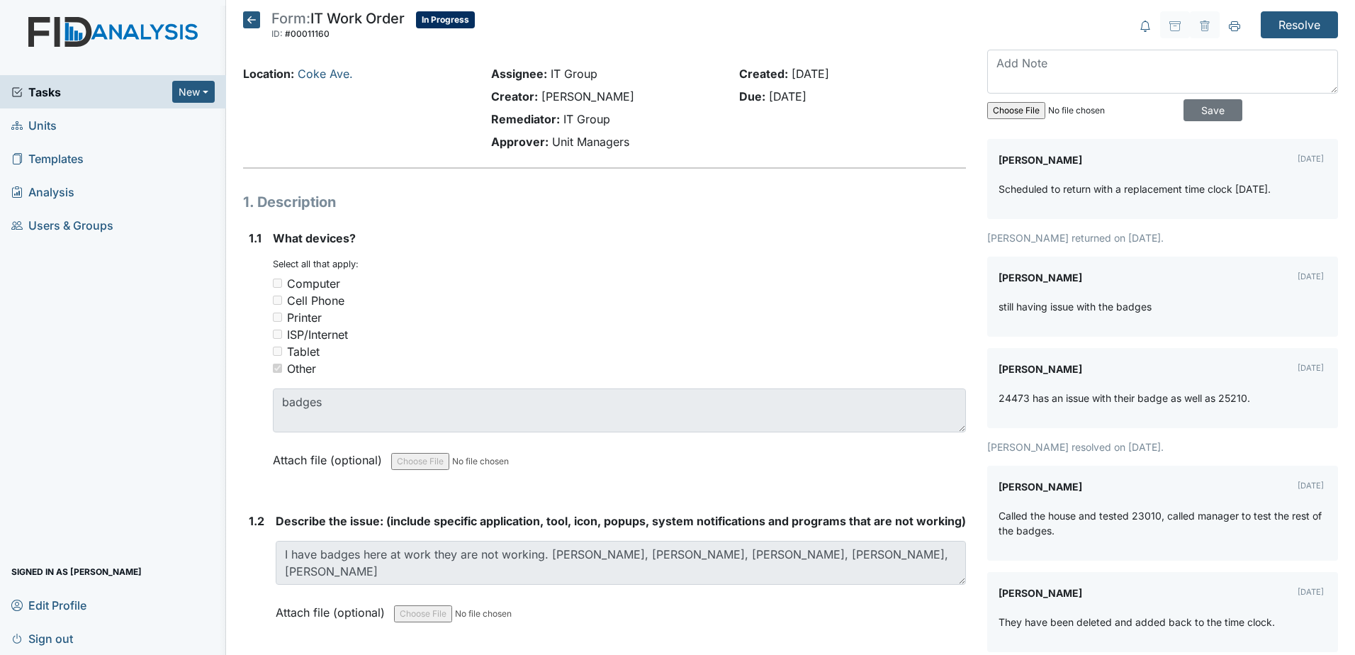
click at [256, 23] on icon at bounding box center [251, 19] width 17 height 17
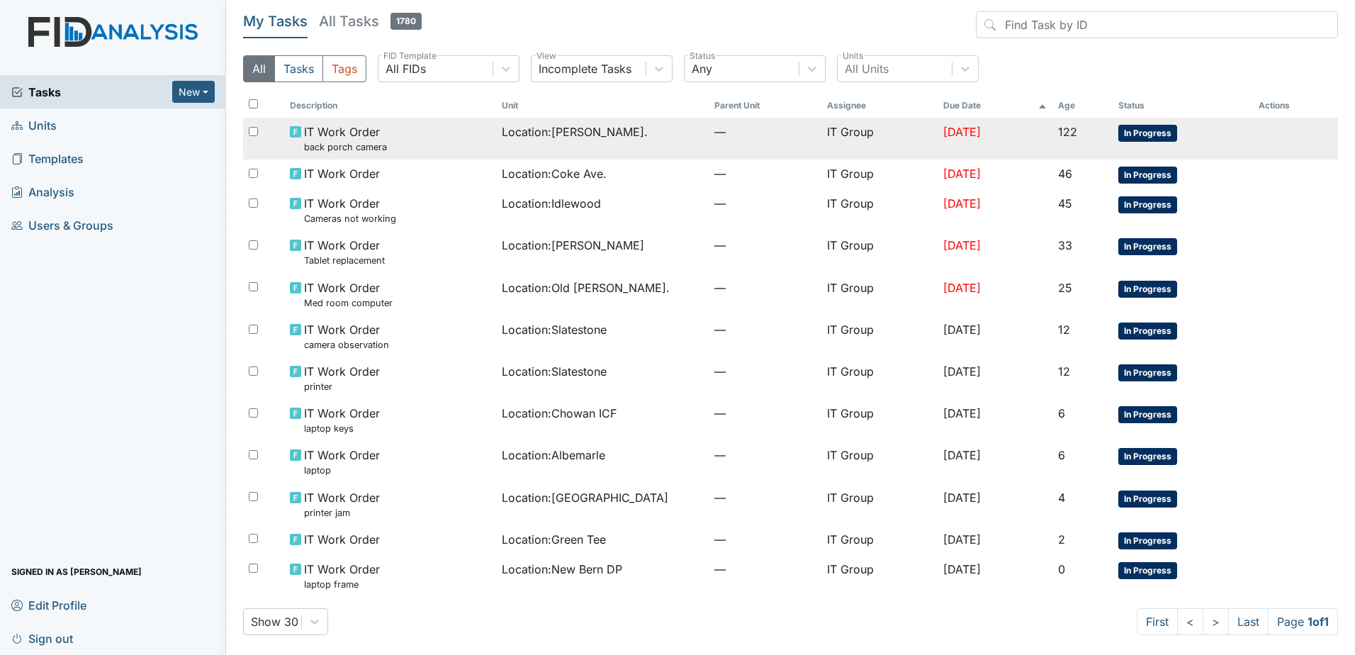
click at [496, 152] on td "Location : William St." at bounding box center [602, 139] width 212 height 42
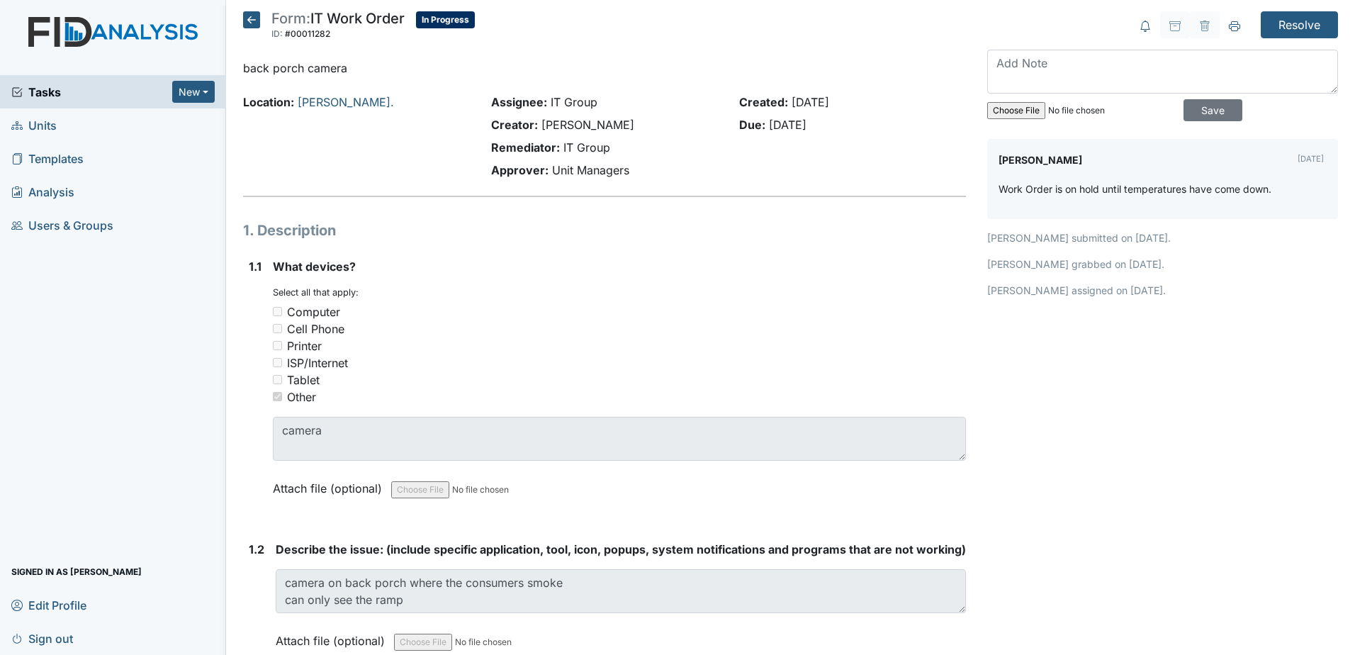
click at [255, 16] on icon at bounding box center [251, 19] width 17 height 17
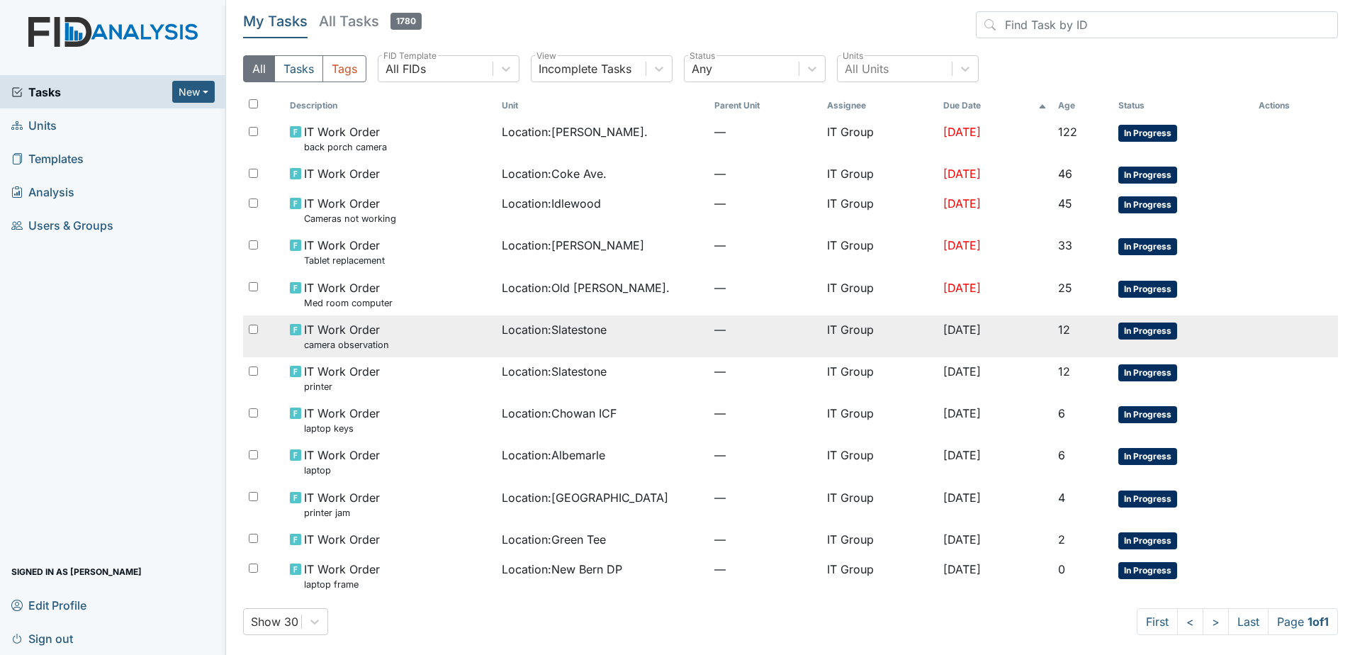
click at [622, 342] on td "Location : Slatestone" at bounding box center [602, 336] width 212 height 42
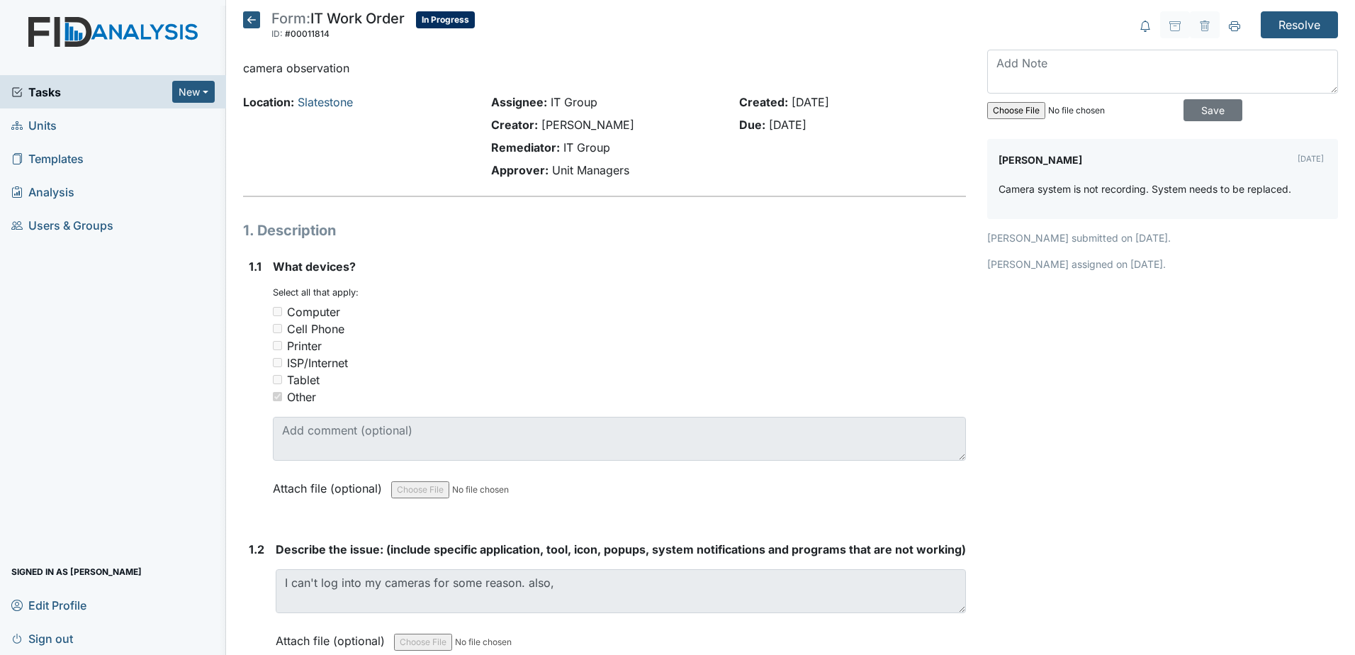
click at [246, 23] on icon at bounding box center [251, 19] width 17 height 17
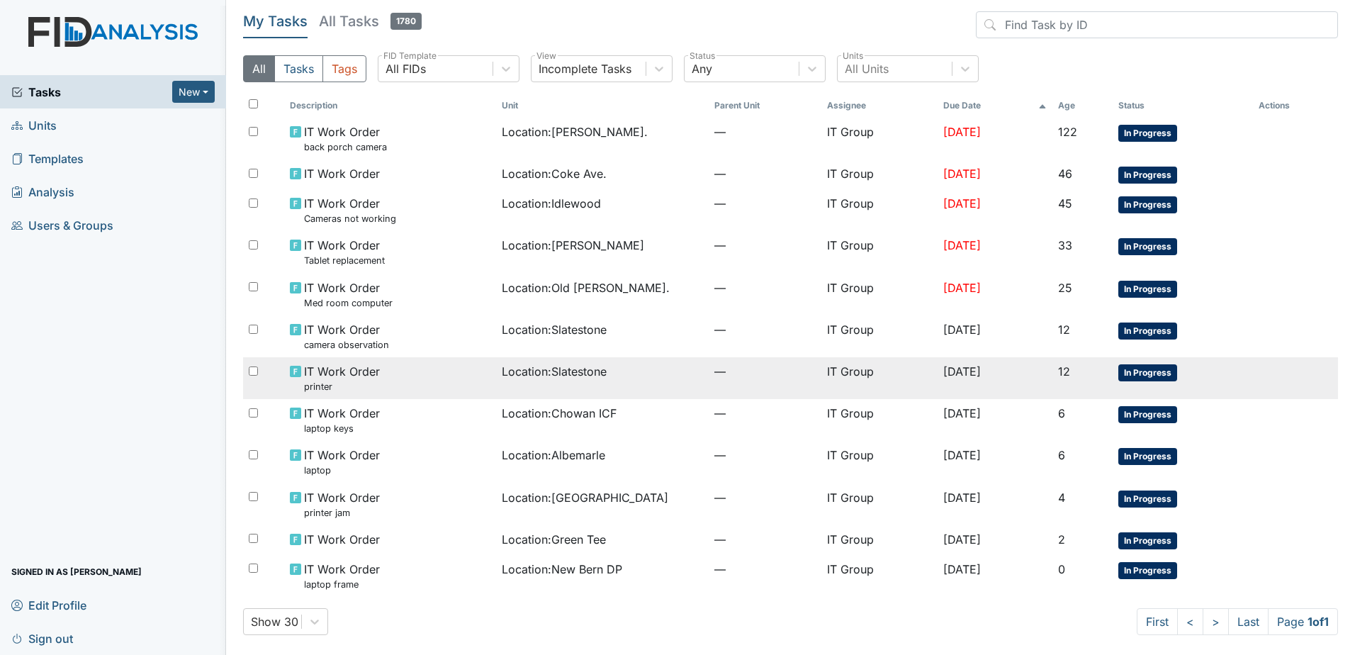
click at [604, 371] on div "Location : Slatestone" at bounding box center [602, 371] width 200 height 17
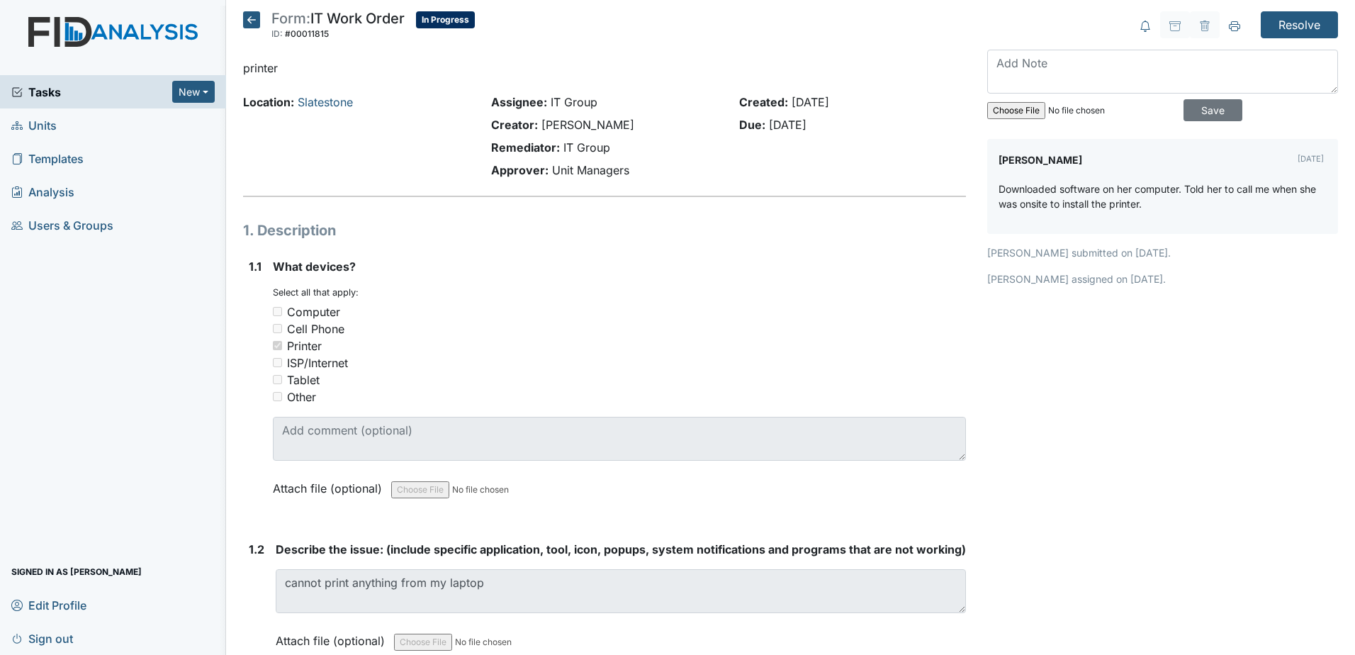
click at [254, 20] on icon at bounding box center [251, 19] width 17 height 17
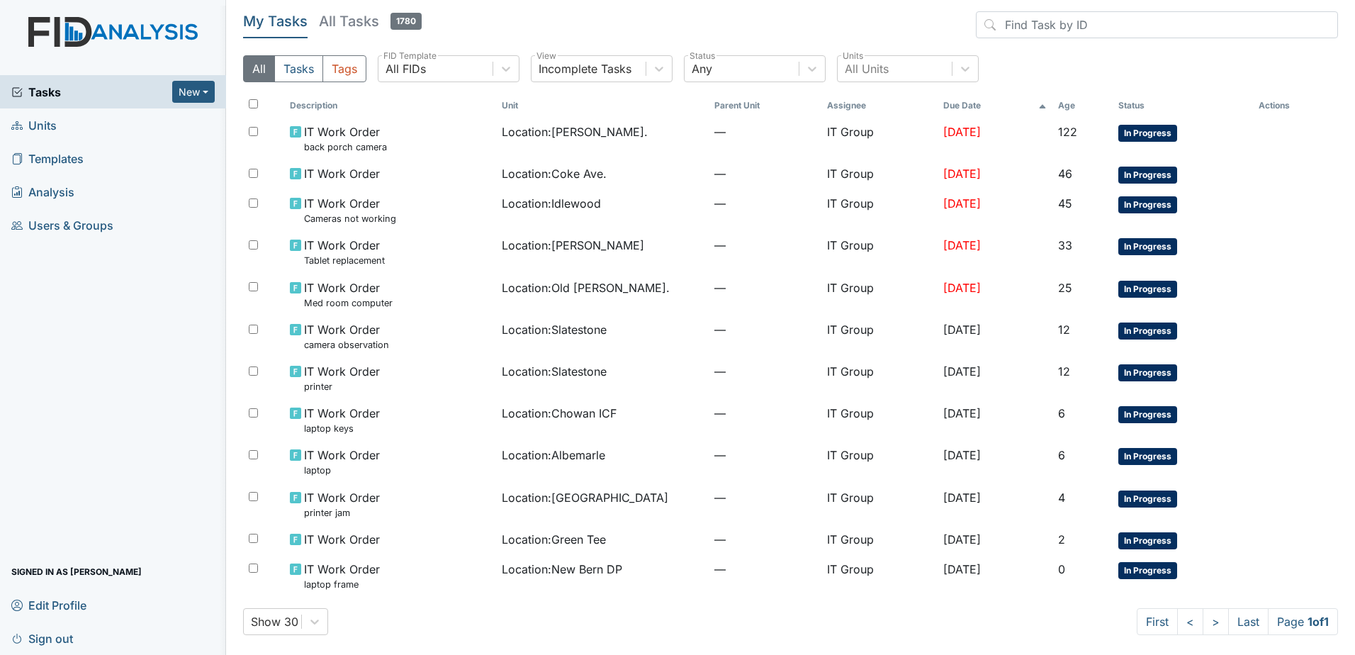
click at [516, 611] on div "Show 30 First < > Last Page 1 of 1" at bounding box center [790, 621] width 1095 height 27
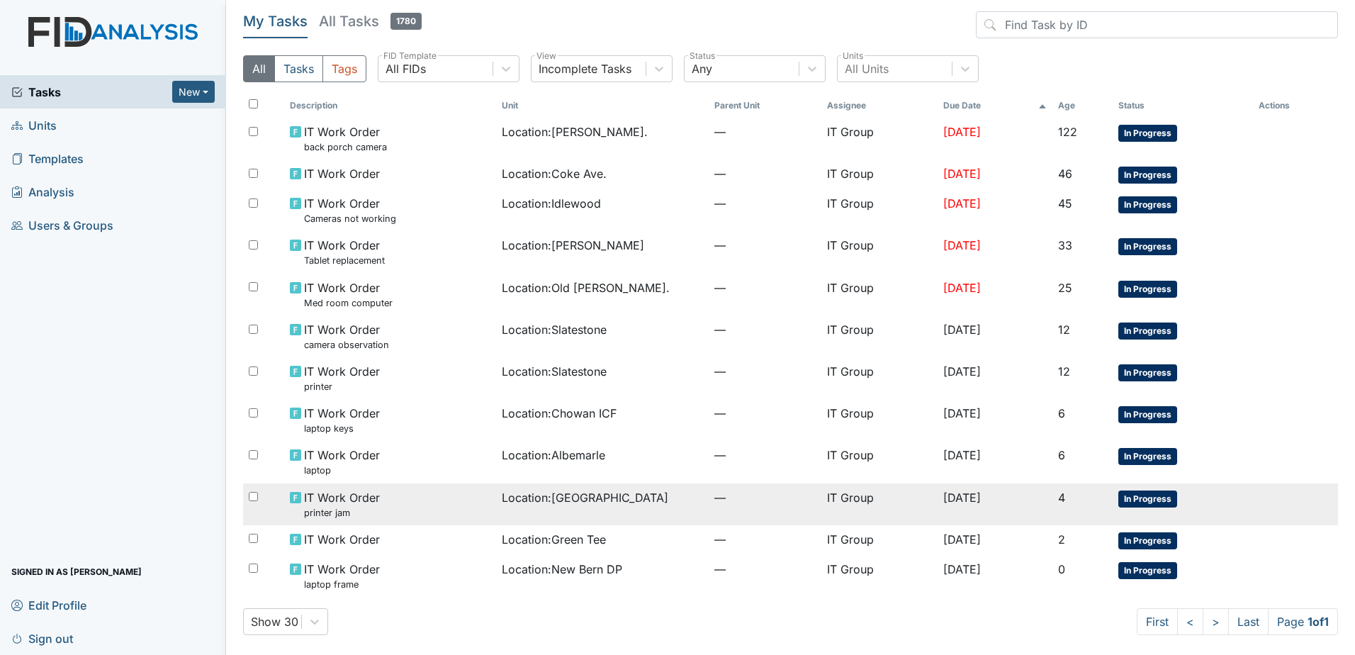
click at [423, 517] on div "IT Work Order printer jam" at bounding box center [390, 504] width 200 height 30
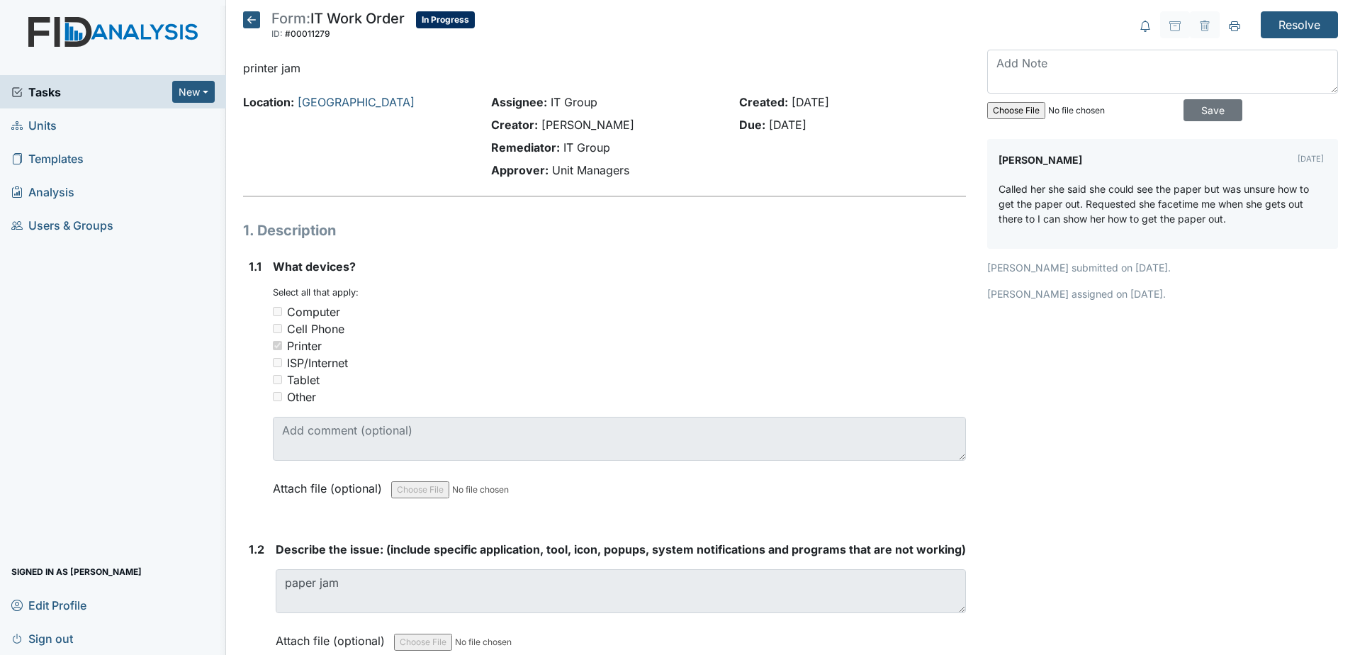
click at [253, 13] on icon at bounding box center [251, 19] width 17 height 17
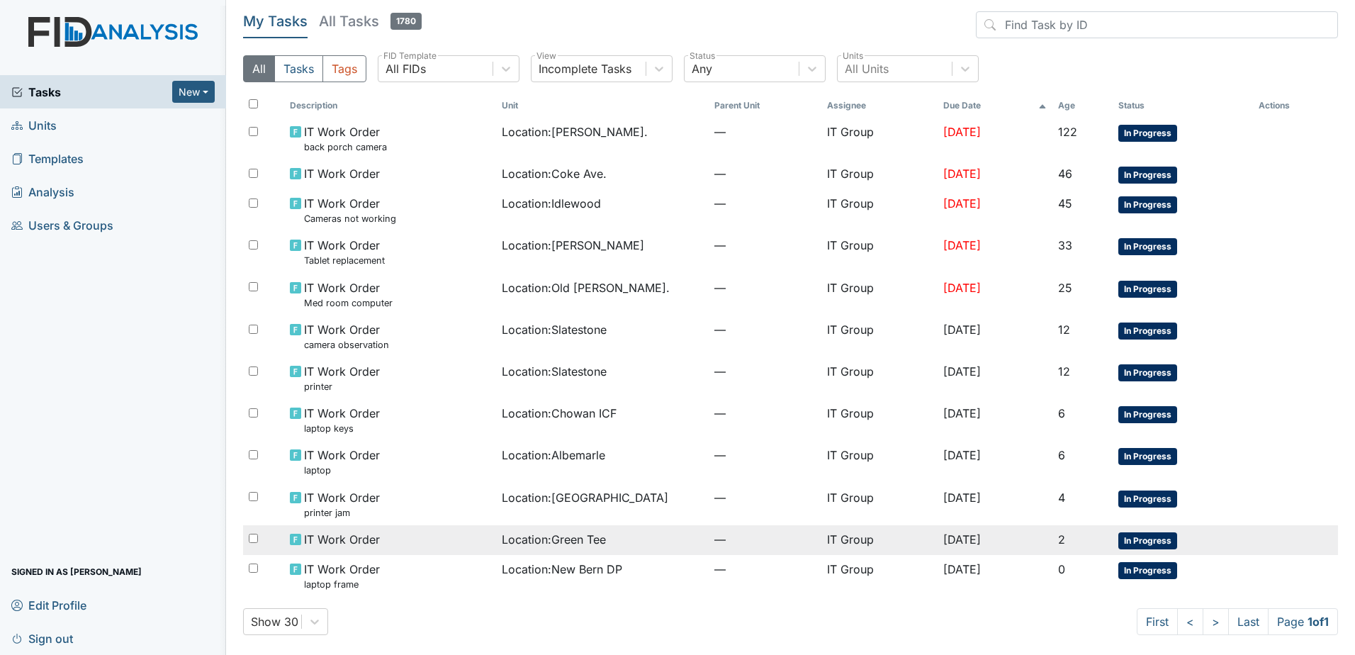
click at [577, 527] on td "Location : Green Tee" at bounding box center [602, 540] width 212 height 30
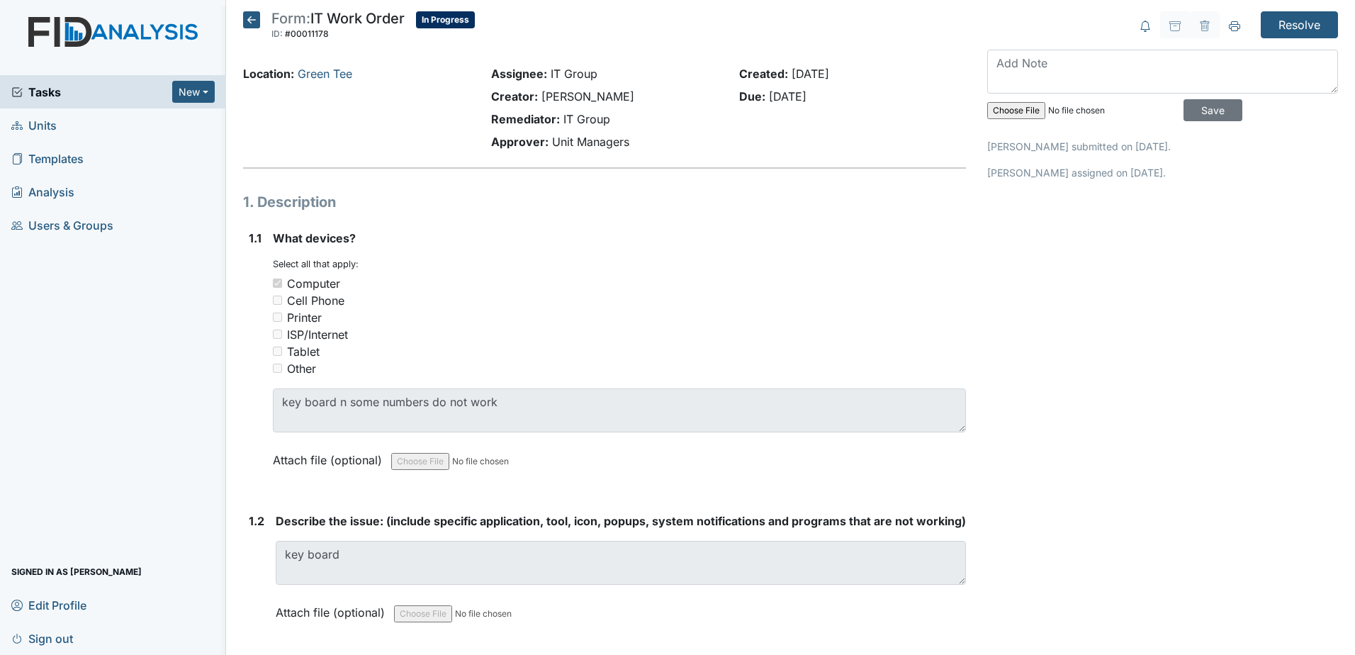
click at [249, 19] on icon at bounding box center [251, 19] width 17 height 17
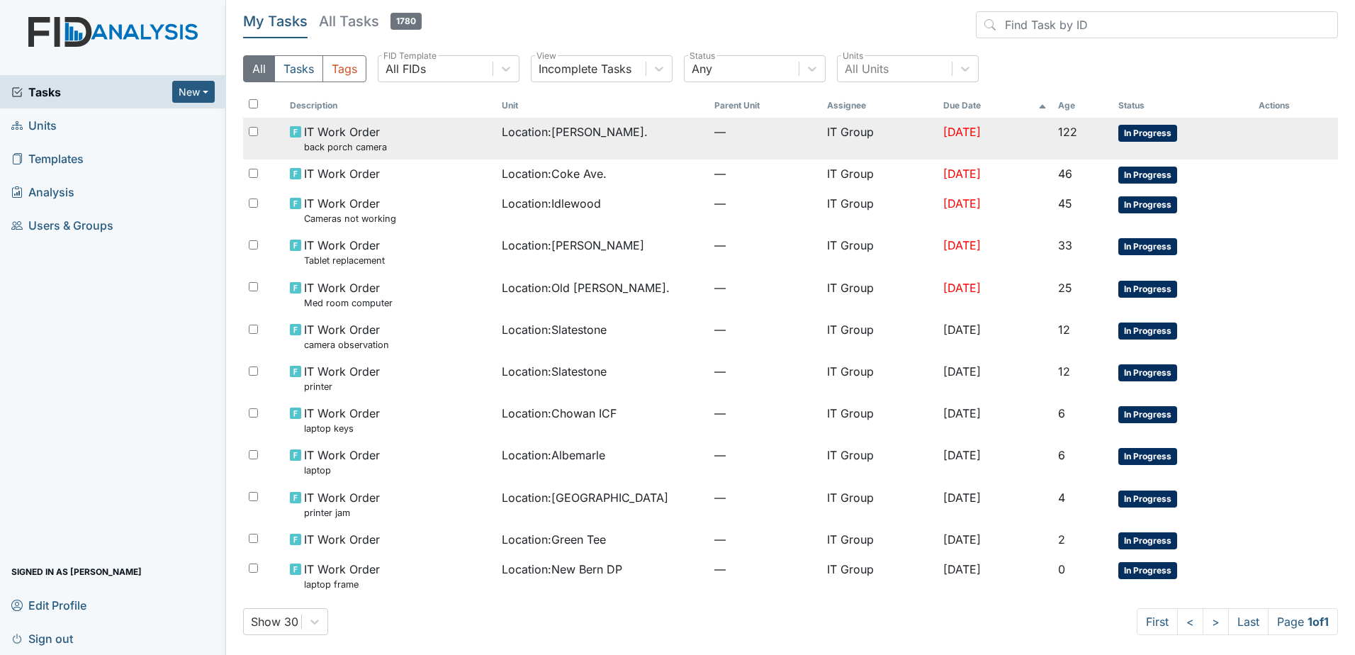
click at [628, 130] on div "Location : William St." at bounding box center [602, 131] width 200 height 17
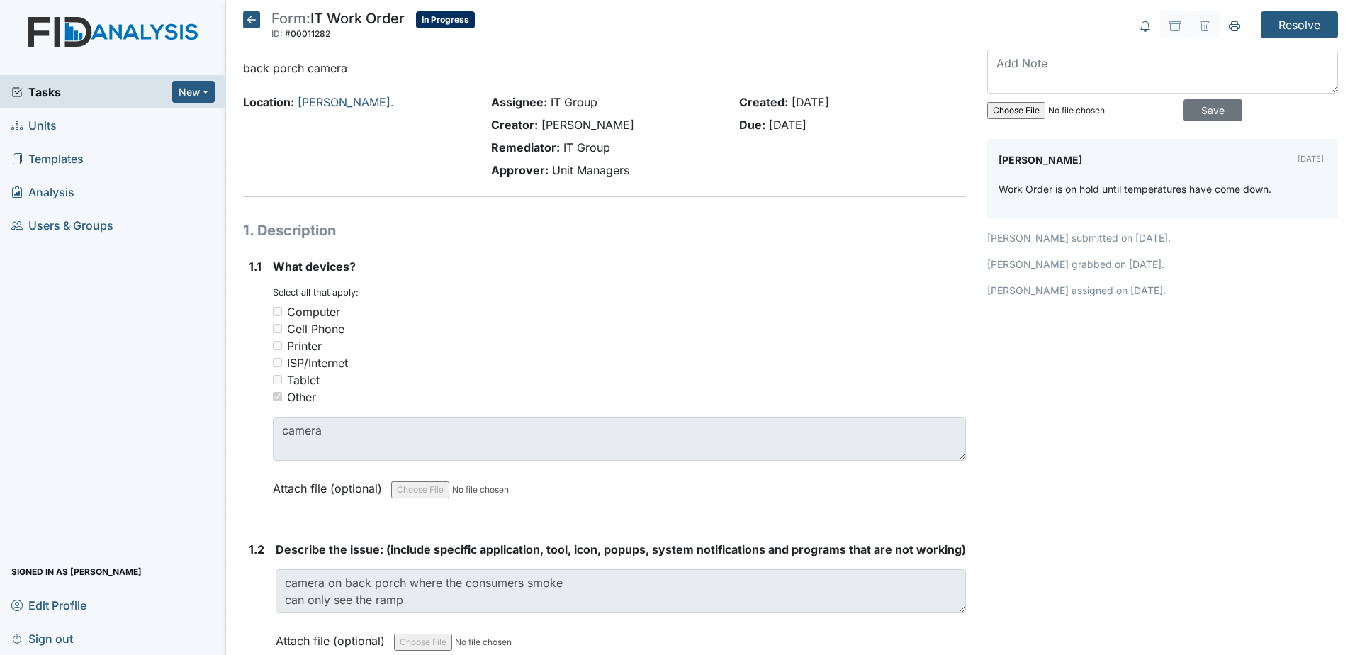
click at [256, 16] on icon at bounding box center [251, 19] width 17 height 17
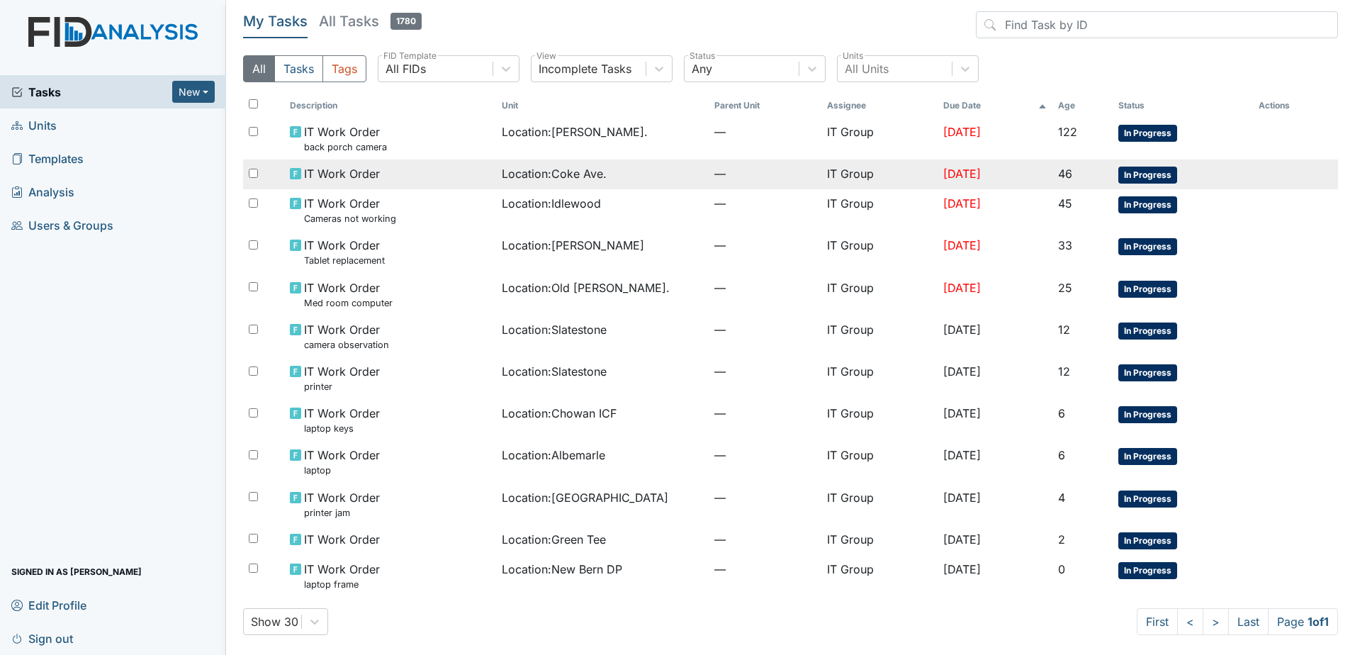
click at [575, 186] on td "Location : Coke Ave." at bounding box center [602, 174] width 212 height 30
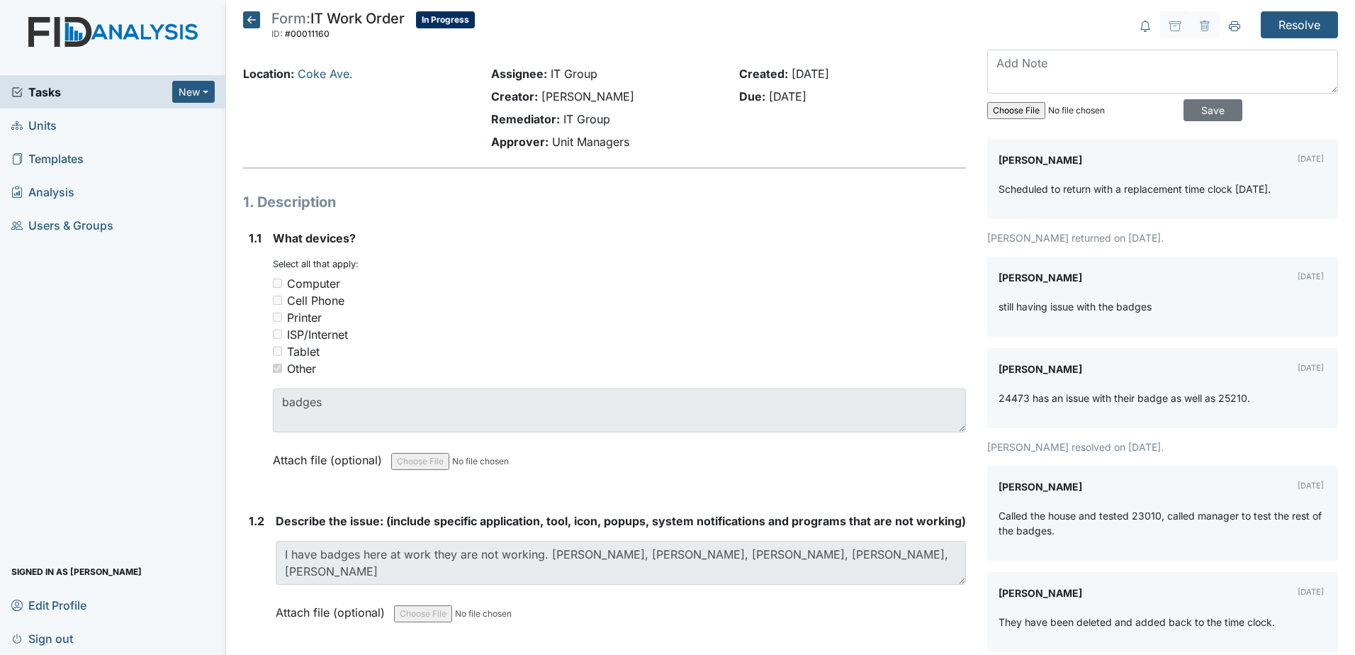
click at [249, 20] on icon at bounding box center [251, 19] width 17 height 17
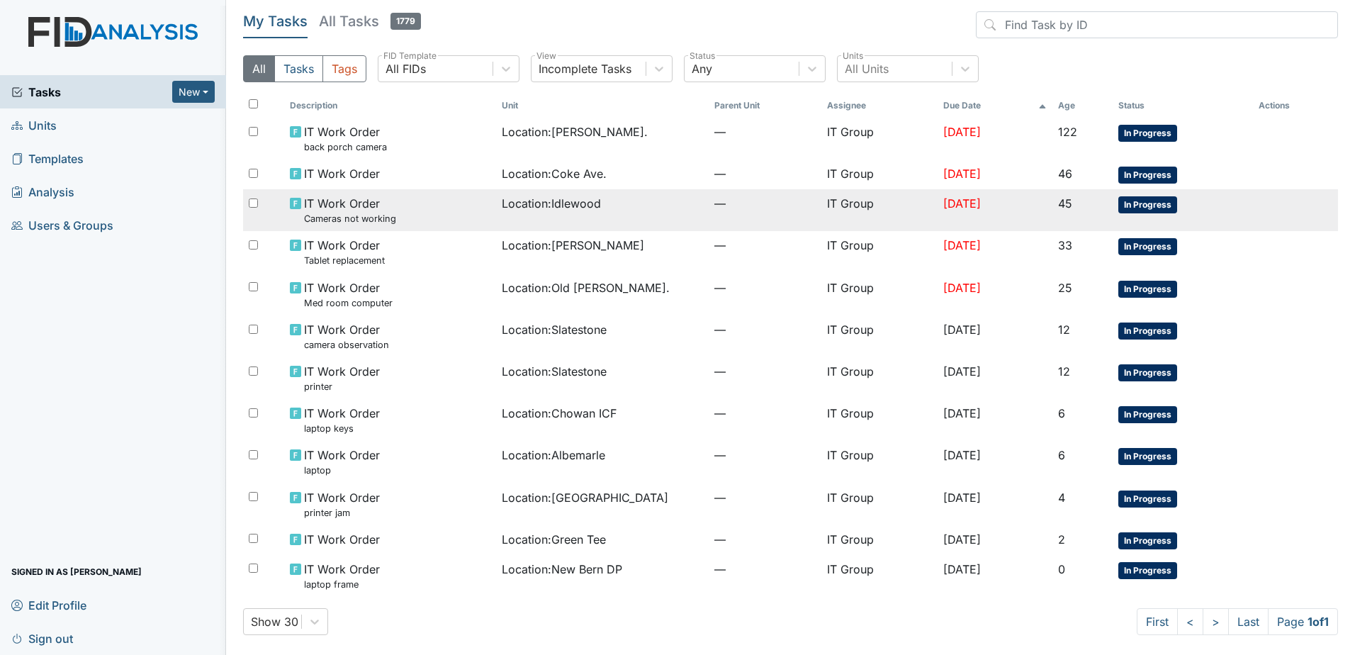
click at [422, 218] on div "IT Work Order Cameras not working" at bounding box center [390, 210] width 200 height 30
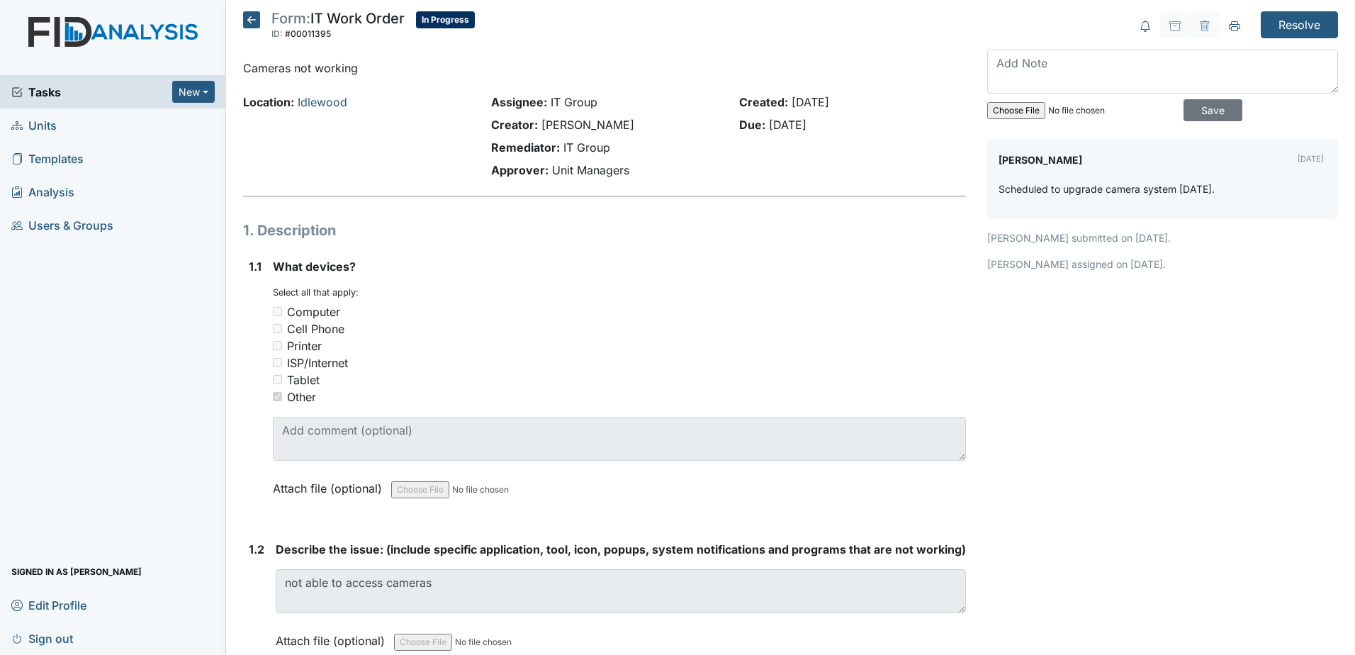
click at [252, 21] on icon at bounding box center [251, 19] width 17 height 17
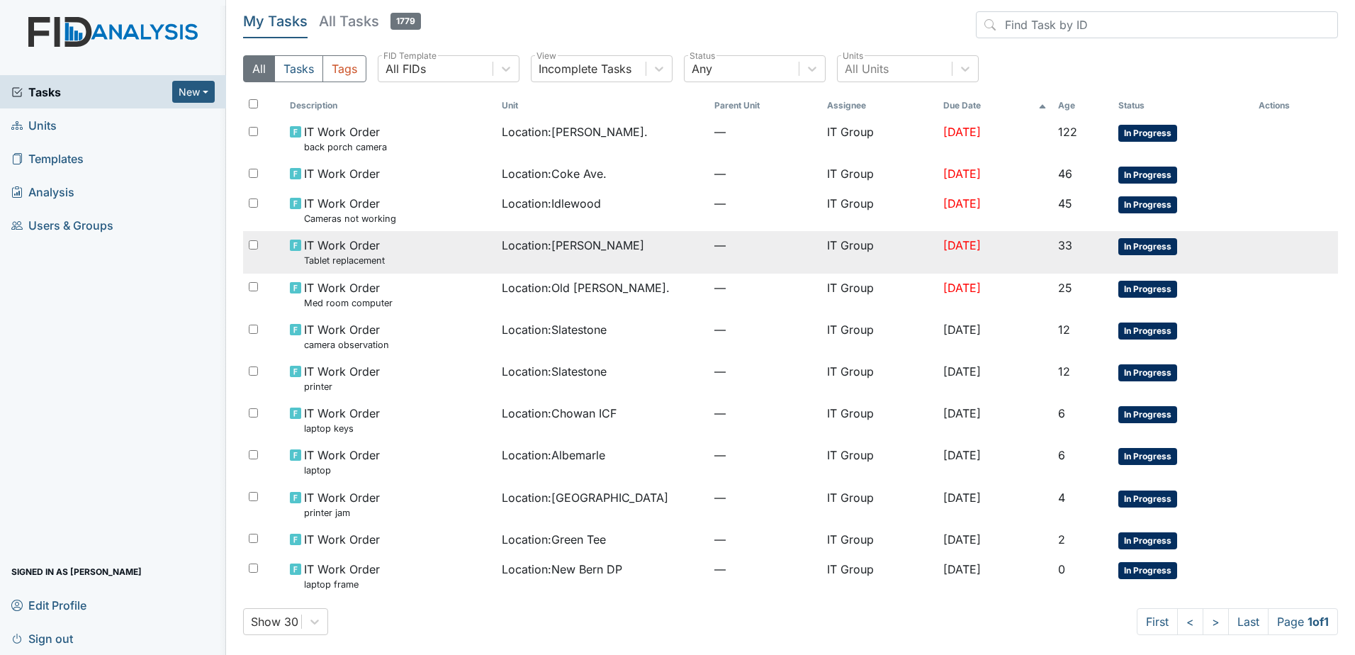
click at [458, 254] on div "IT Work Order Tablet replacement" at bounding box center [390, 252] width 200 height 30
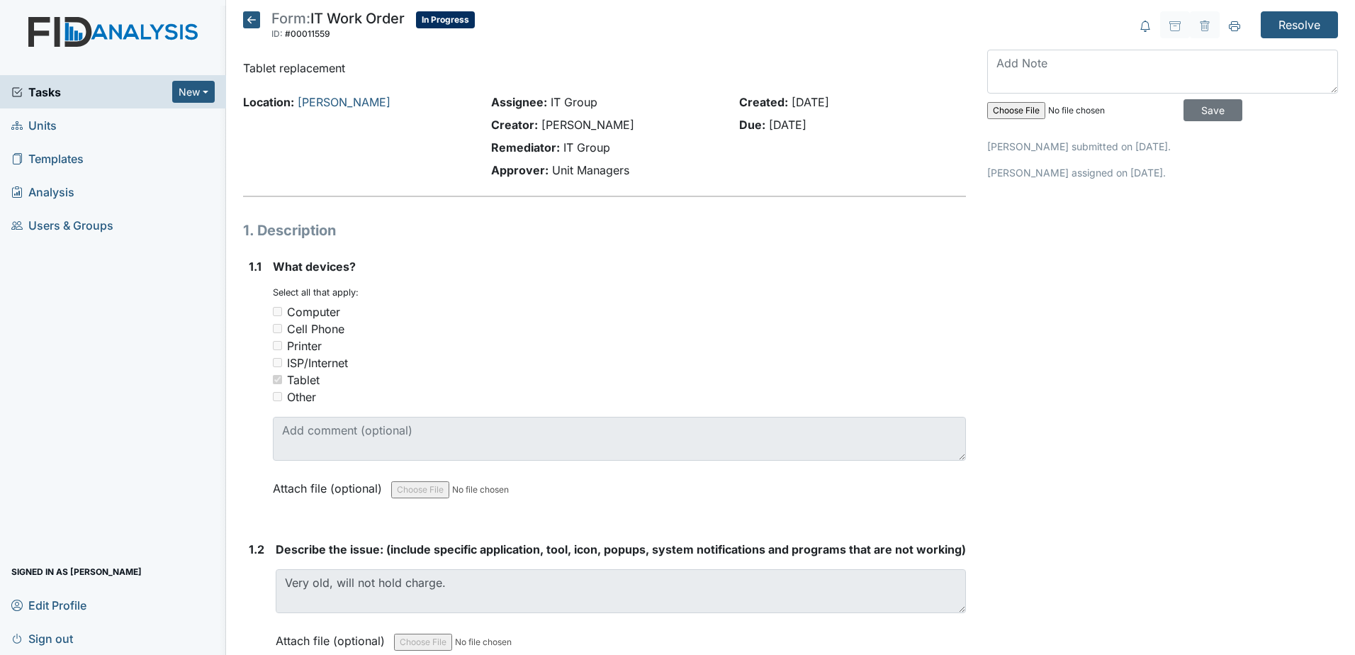
click at [249, 20] on icon at bounding box center [251, 19] width 17 height 17
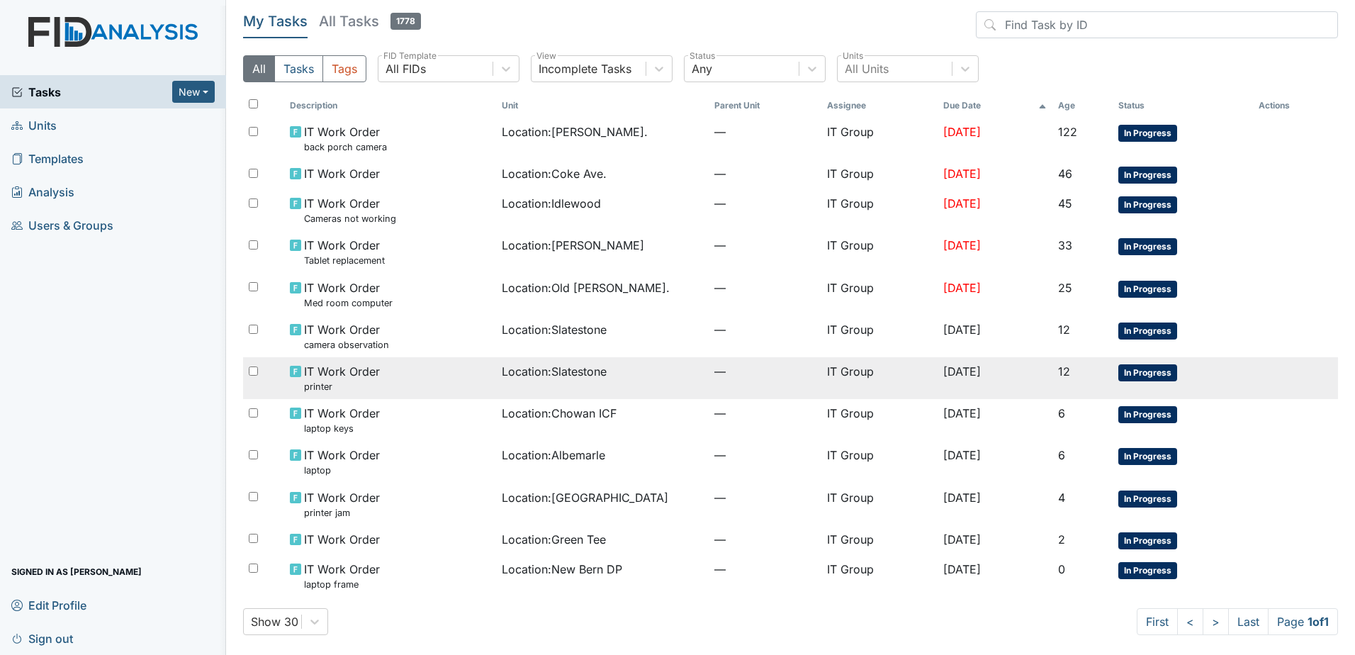
click at [651, 366] on div "Location : Slatestone" at bounding box center [602, 371] width 200 height 17
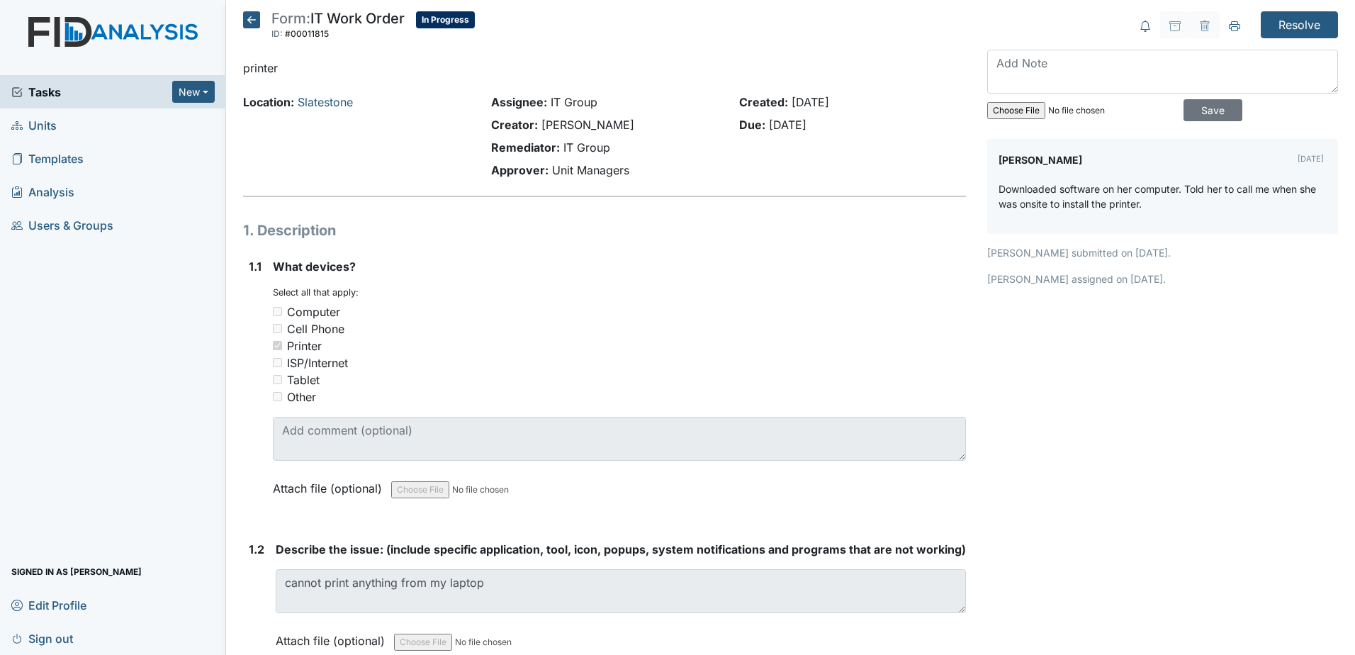
click at [249, 23] on icon at bounding box center [251, 19] width 17 height 17
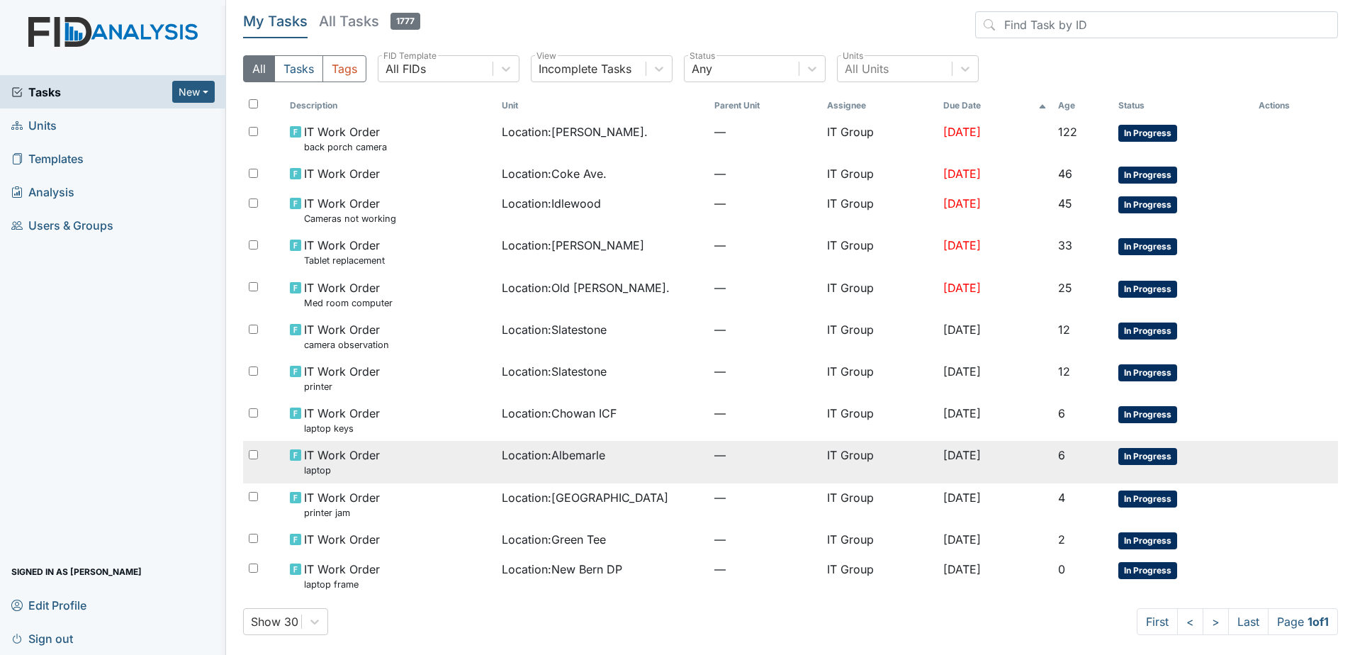
click at [469, 447] on div "IT Work Order laptop" at bounding box center [390, 461] width 200 height 30
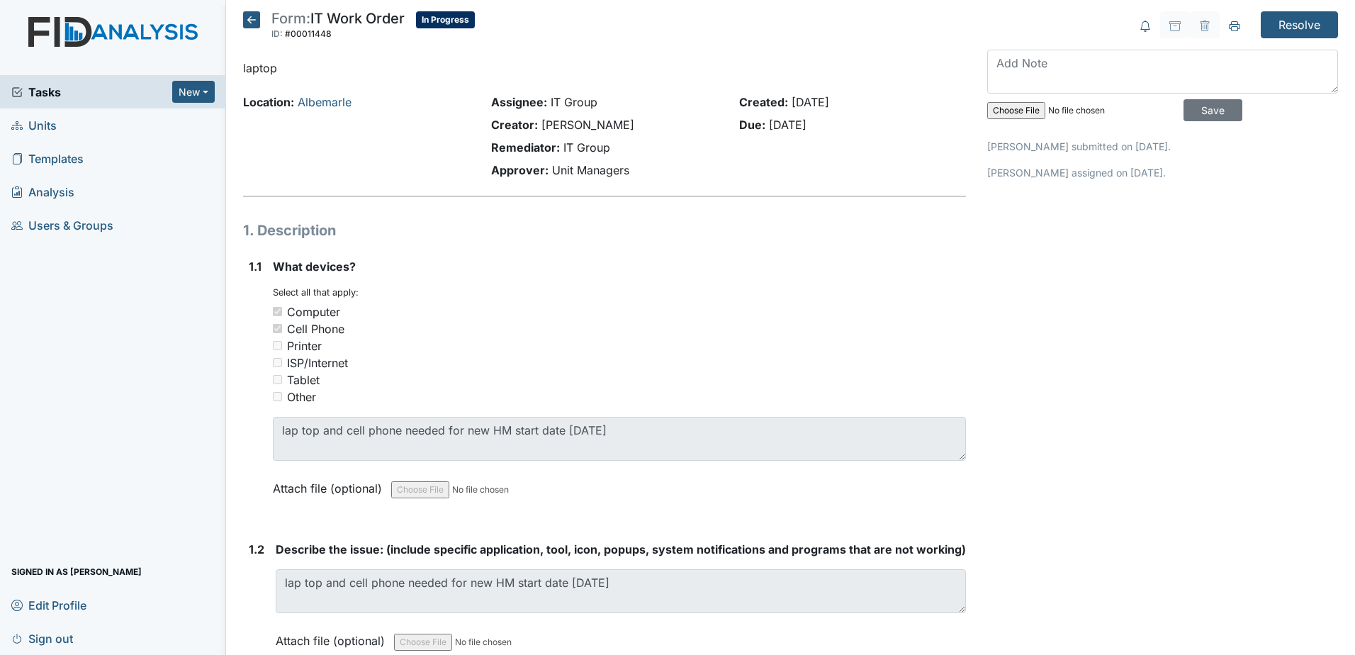
click at [249, 23] on icon at bounding box center [251, 19] width 17 height 17
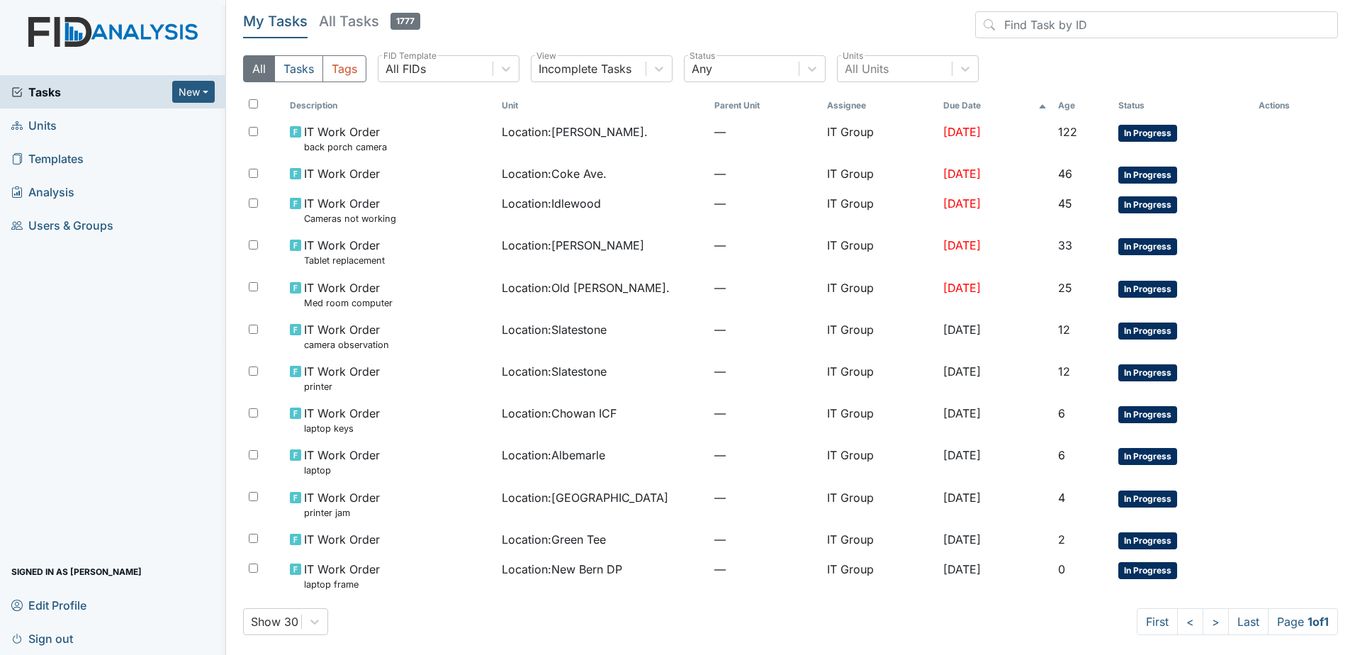
click at [548, 611] on div "Show 30 First < > Last Page 1 of 1" at bounding box center [790, 621] width 1095 height 27
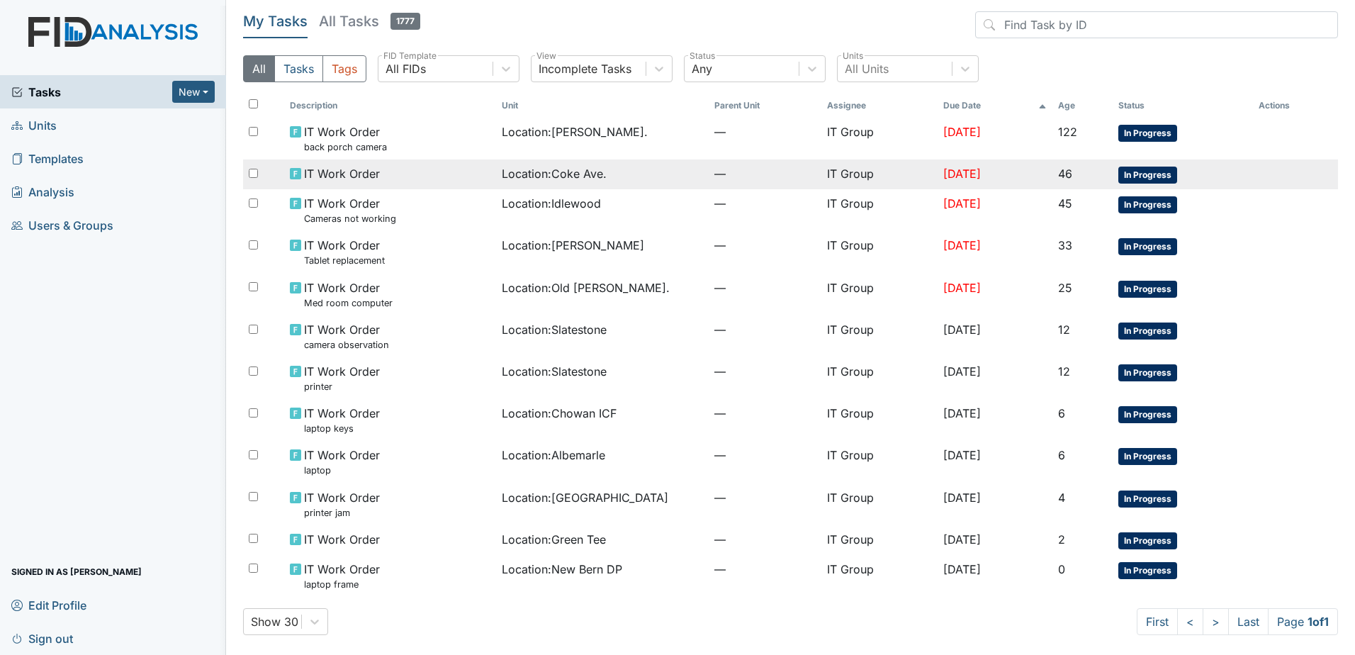
click at [729, 174] on span "—" at bounding box center [765, 173] width 102 height 17
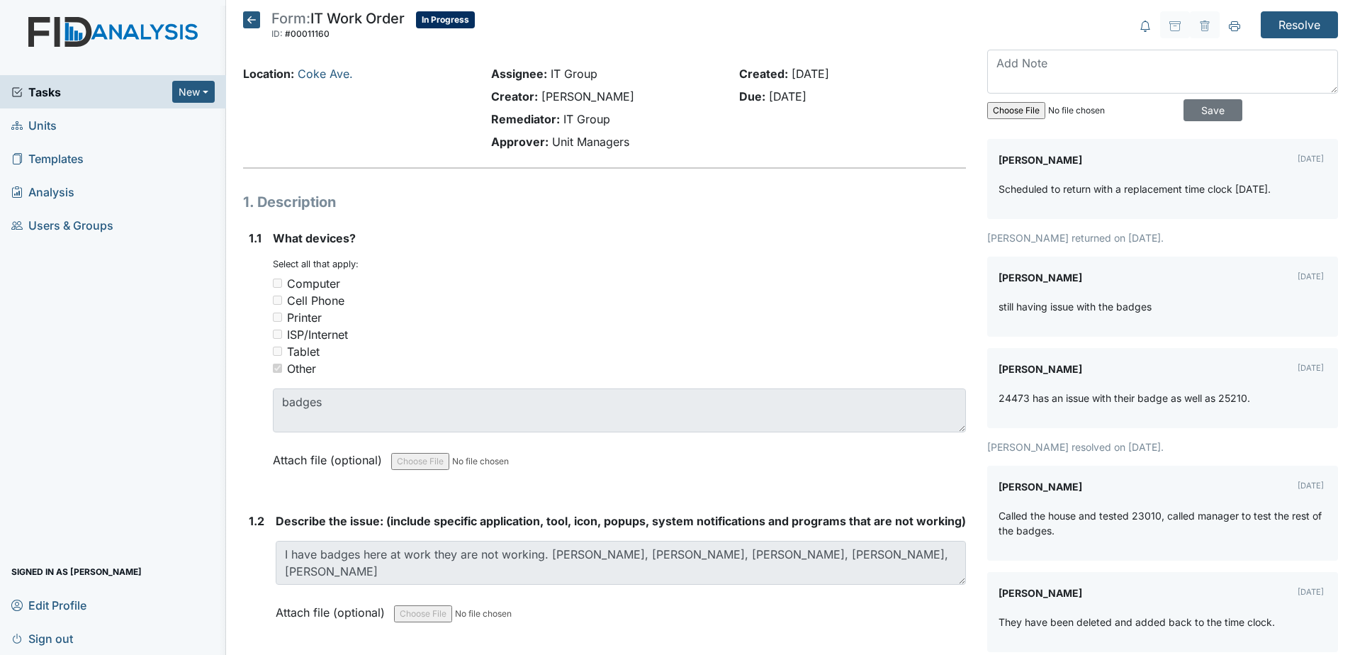
click at [254, 19] on icon at bounding box center [251, 19] width 17 height 17
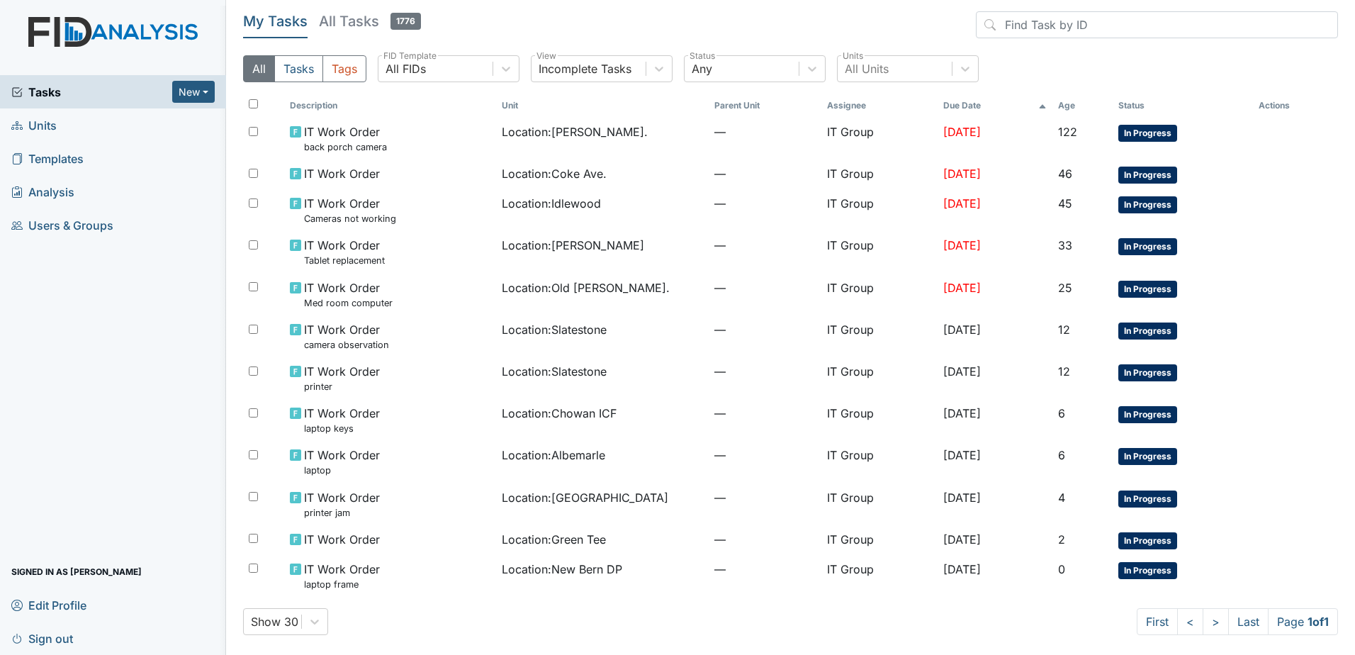
click at [855, 627] on div "Show 30 First < > Last Page 1 of 1" at bounding box center [790, 621] width 1095 height 27
click at [643, 76] on div "Incomplete Tasks" at bounding box center [588, 69] width 114 height 26
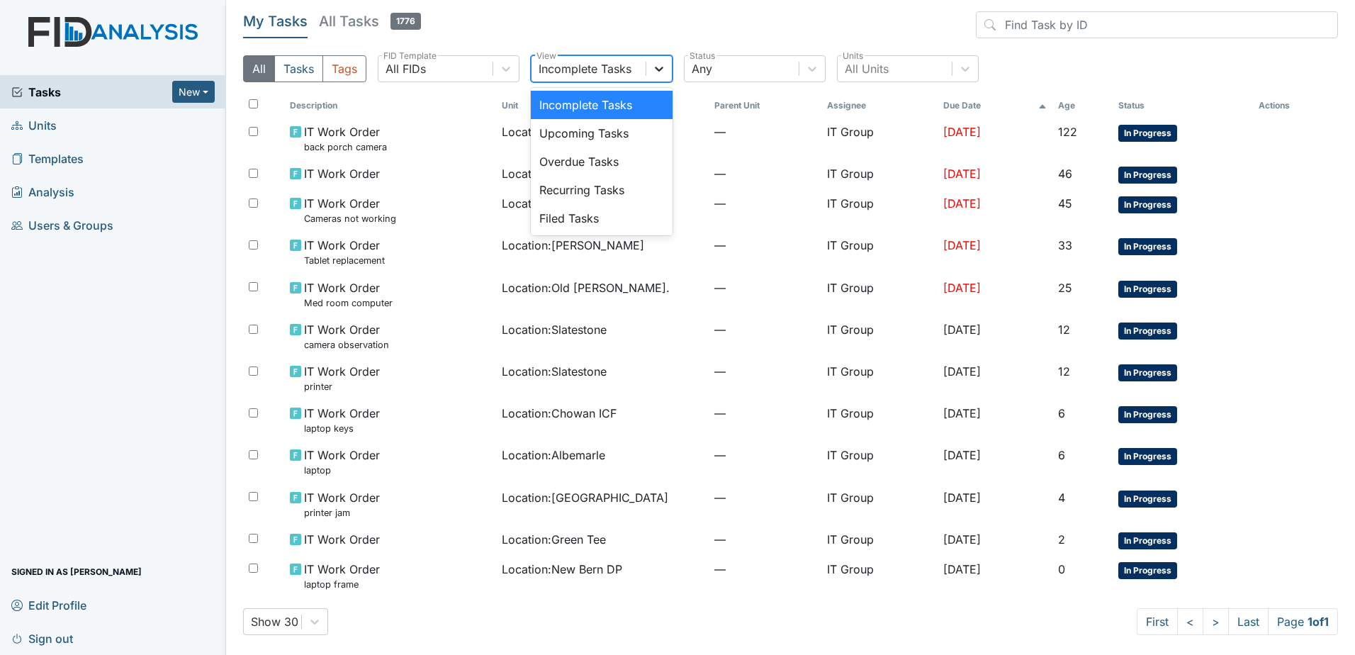
click at [648, 67] on div at bounding box center [659, 69] width 26 height 26
click at [721, 60] on div "Any" at bounding box center [741, 69] width 114 height 26
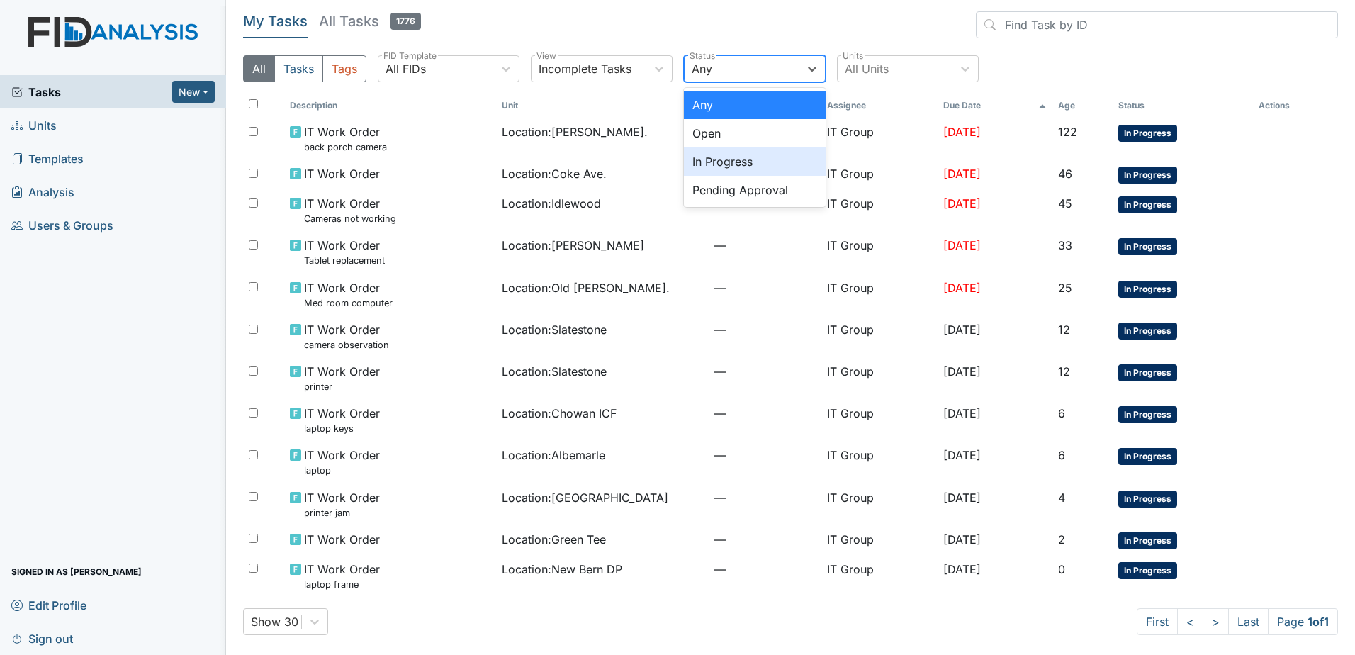
click at [747, 164] on div "In Progress" at bounding box center [755, 161] width 142 height 28
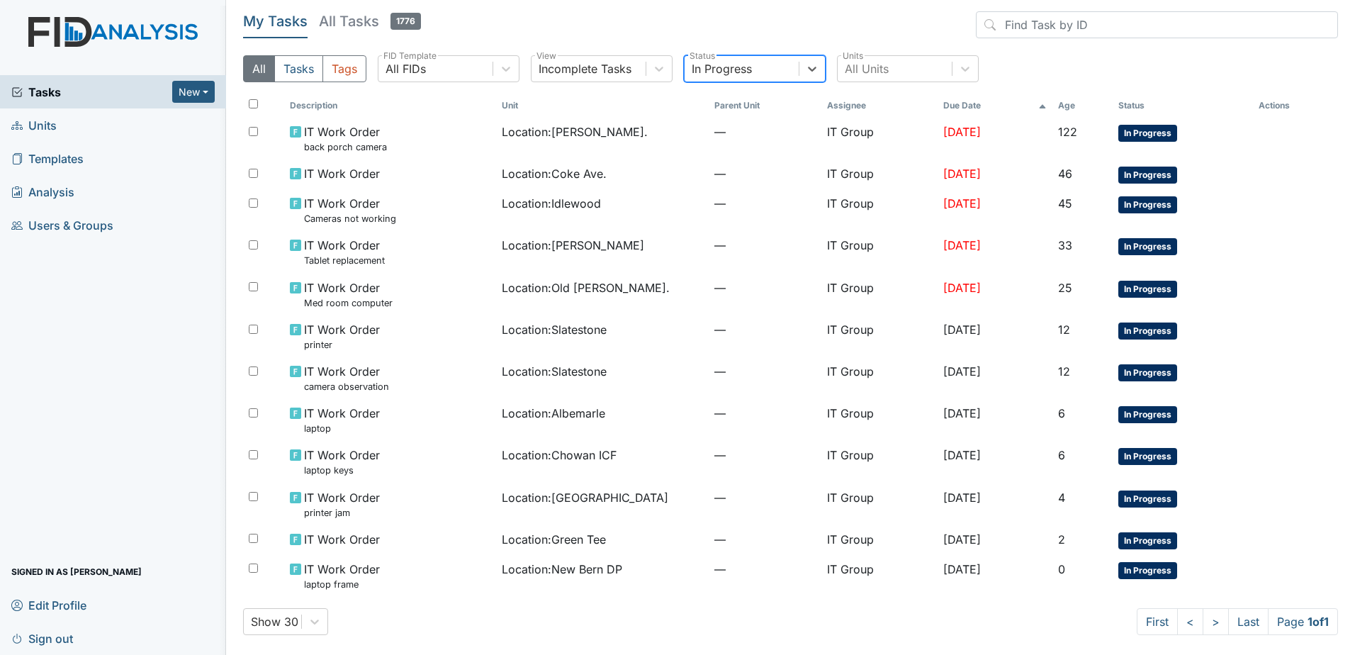
click at [769, 80] on div "In Progress" at bounding box center [741, 69] width 114 height 26
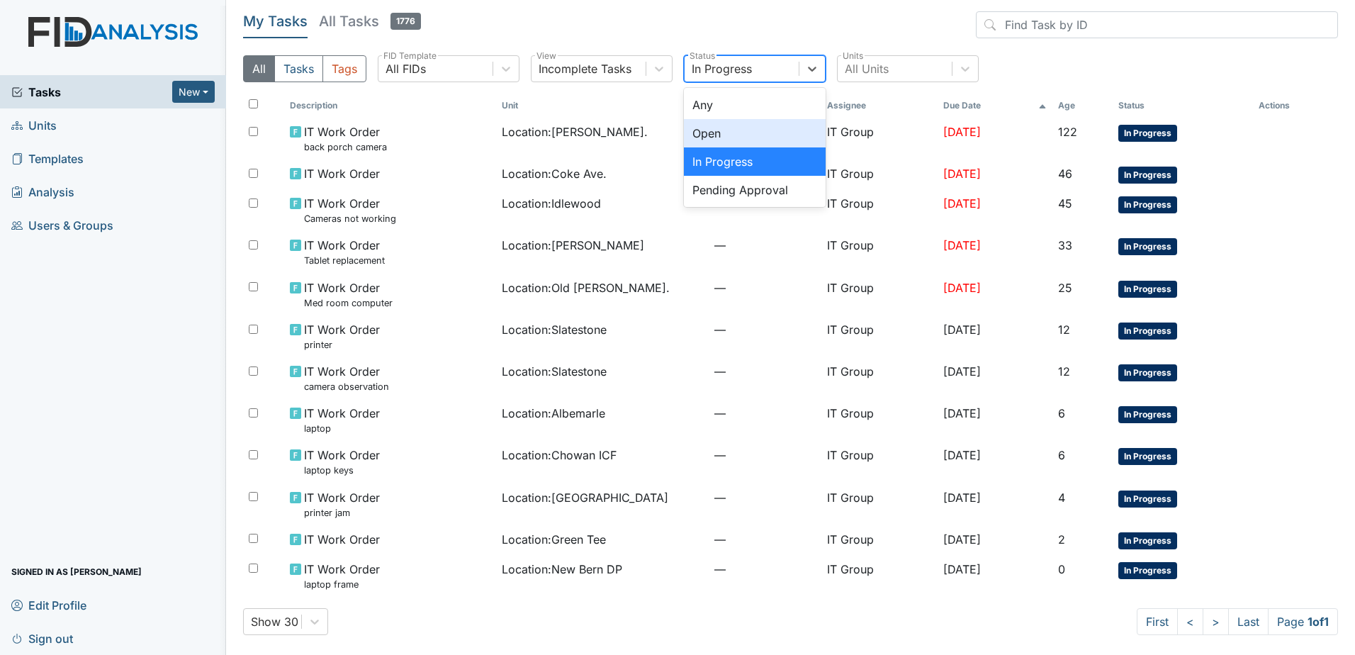
click at [774, 134] on div "Open" at bounding box center [755, 133] width 142 height 28
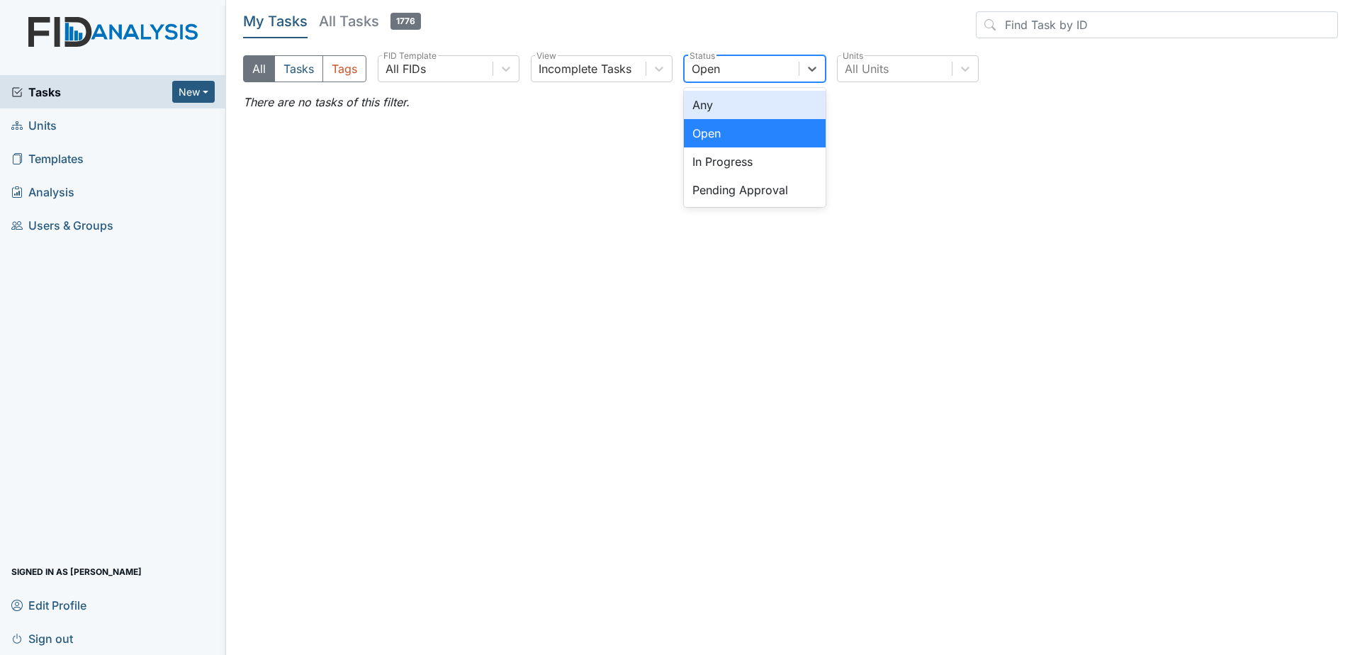
click at [751, 70] on div "Open" at bounding box center [741, 69] width 114 height 26
click at [761, 112] on div "Any" at bounding box center [755, 105] width 142 height 28
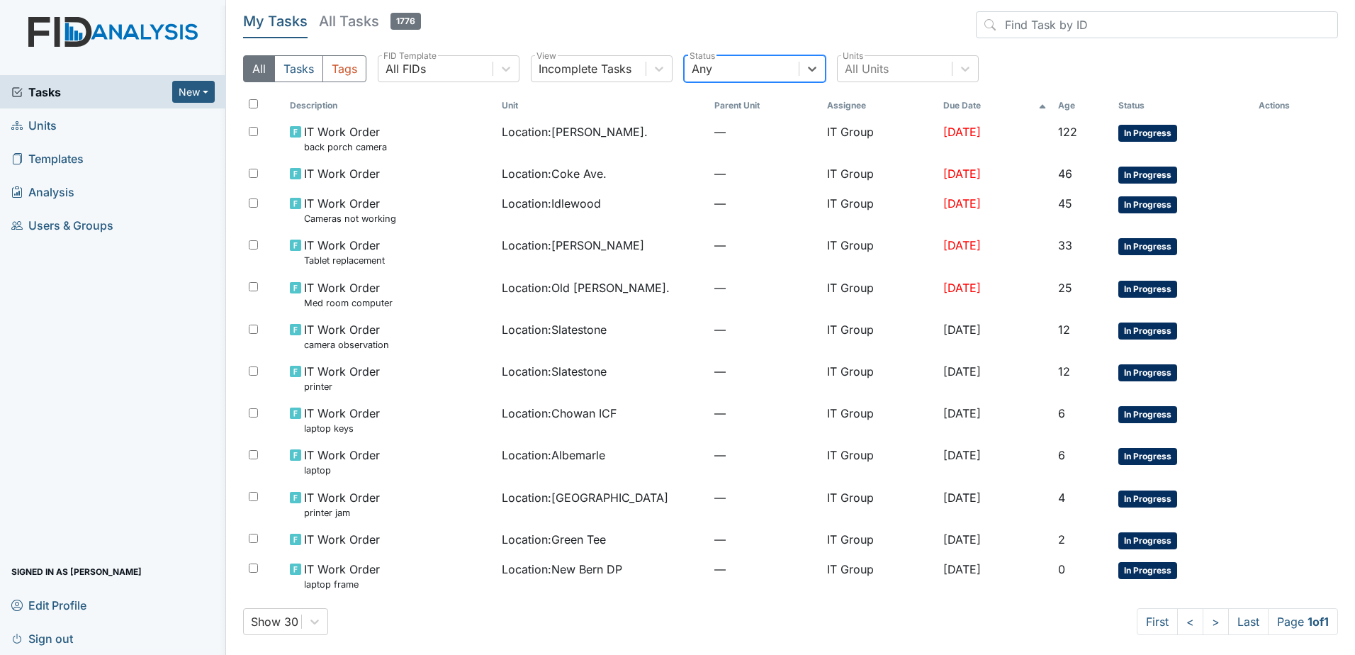
click at [757, 70] on div "Any" at bounding box center [741, 69] width 114 height 26
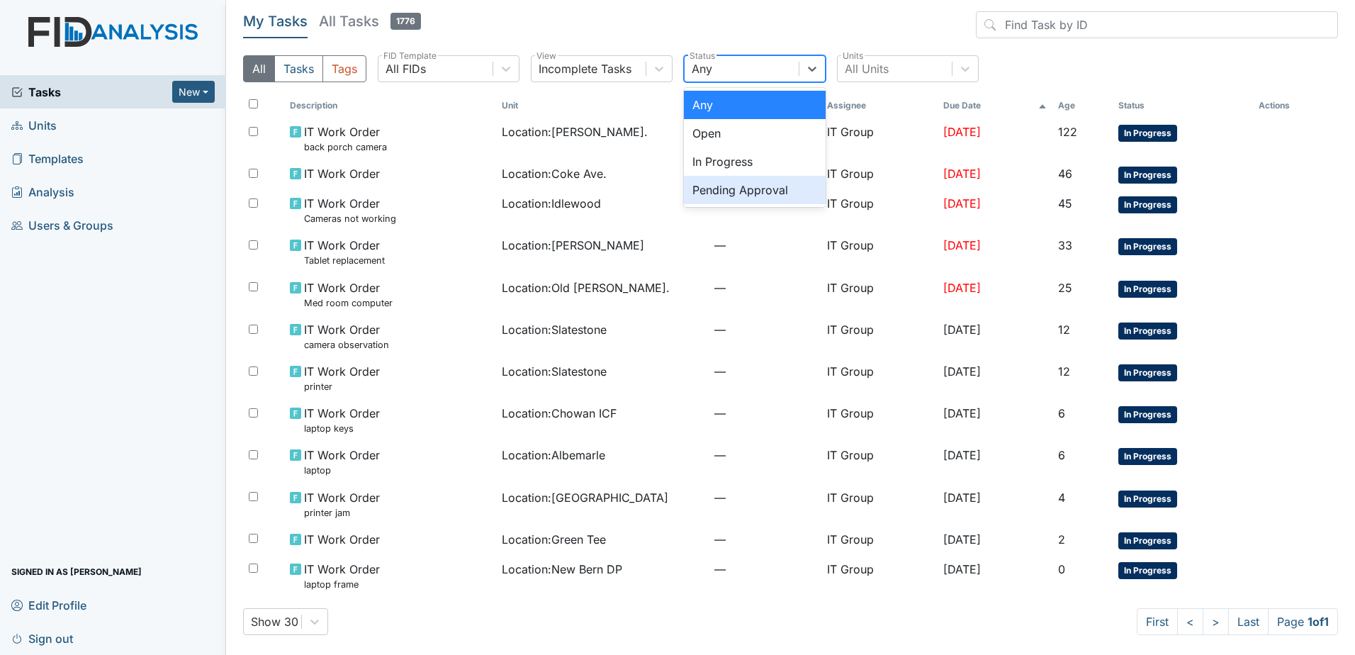
click at [756, 182] on div "Pending Approval" at bounding box center [755, 190] width 142 height 28
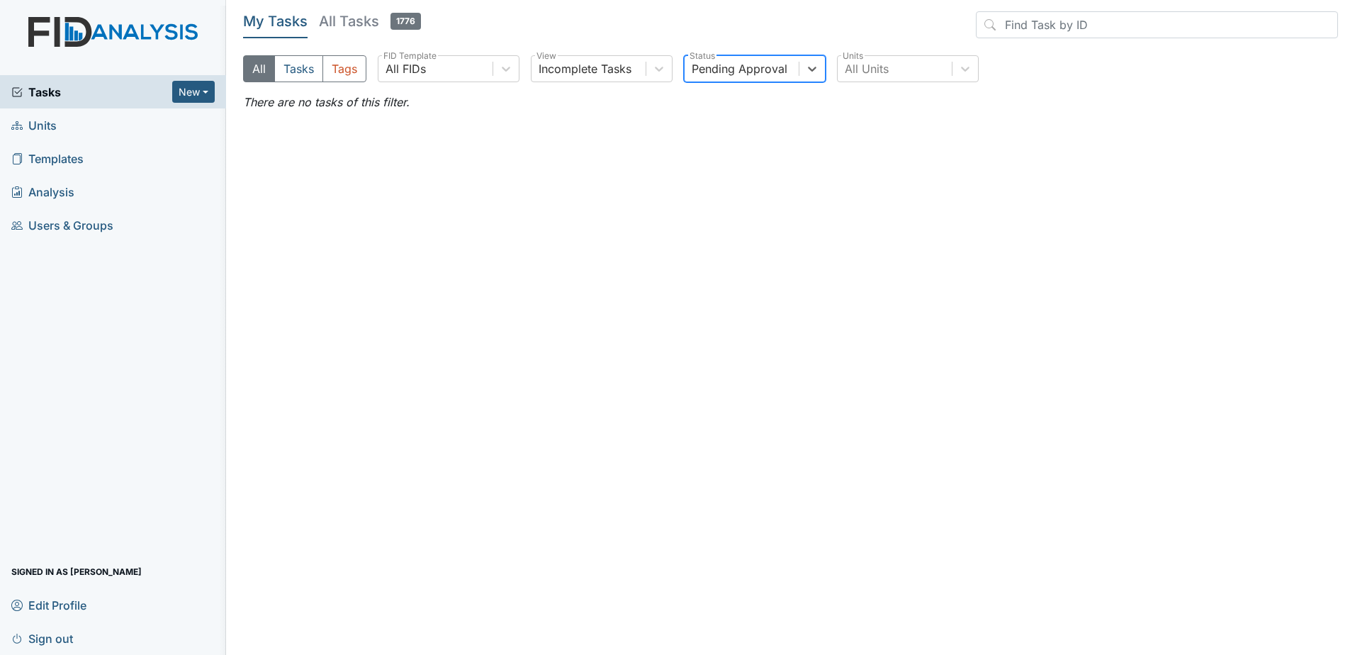
click at [748, 69] on div "Pending Approval" at bounding box center [739, 68] width 96 height 17
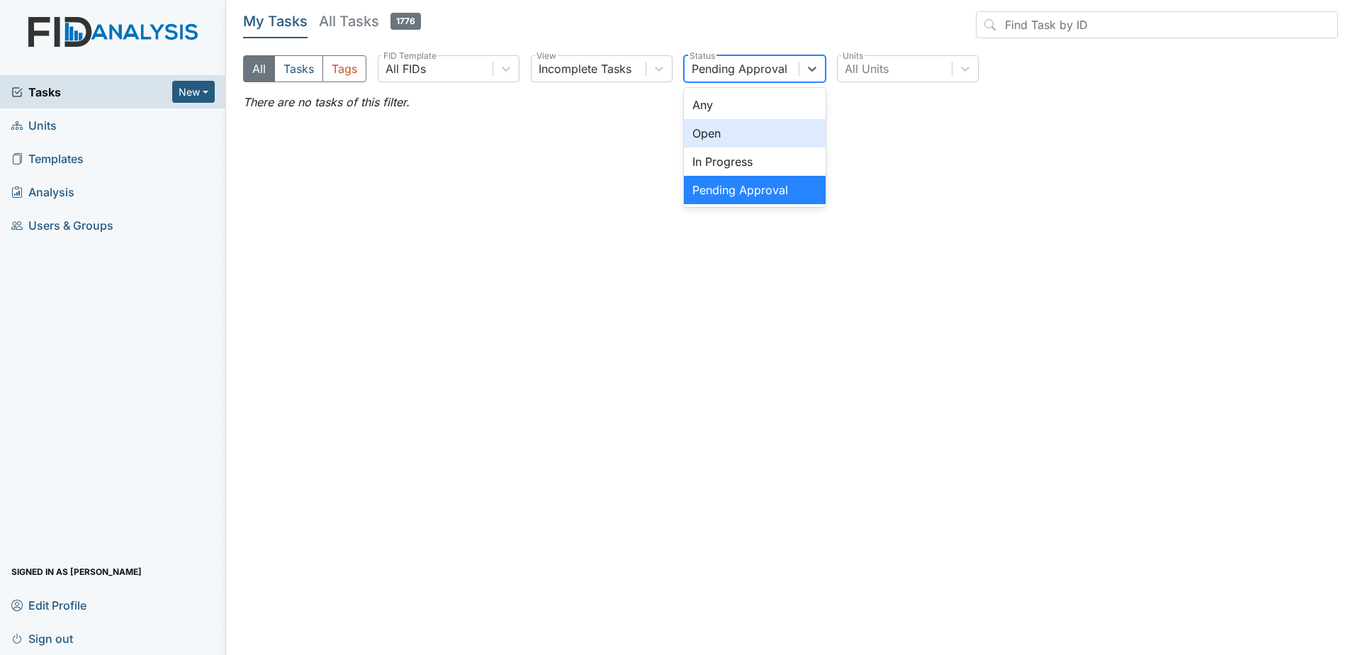
click at [755, 122] on div "Open" at bounding box center [755, 133] width 142 height 28
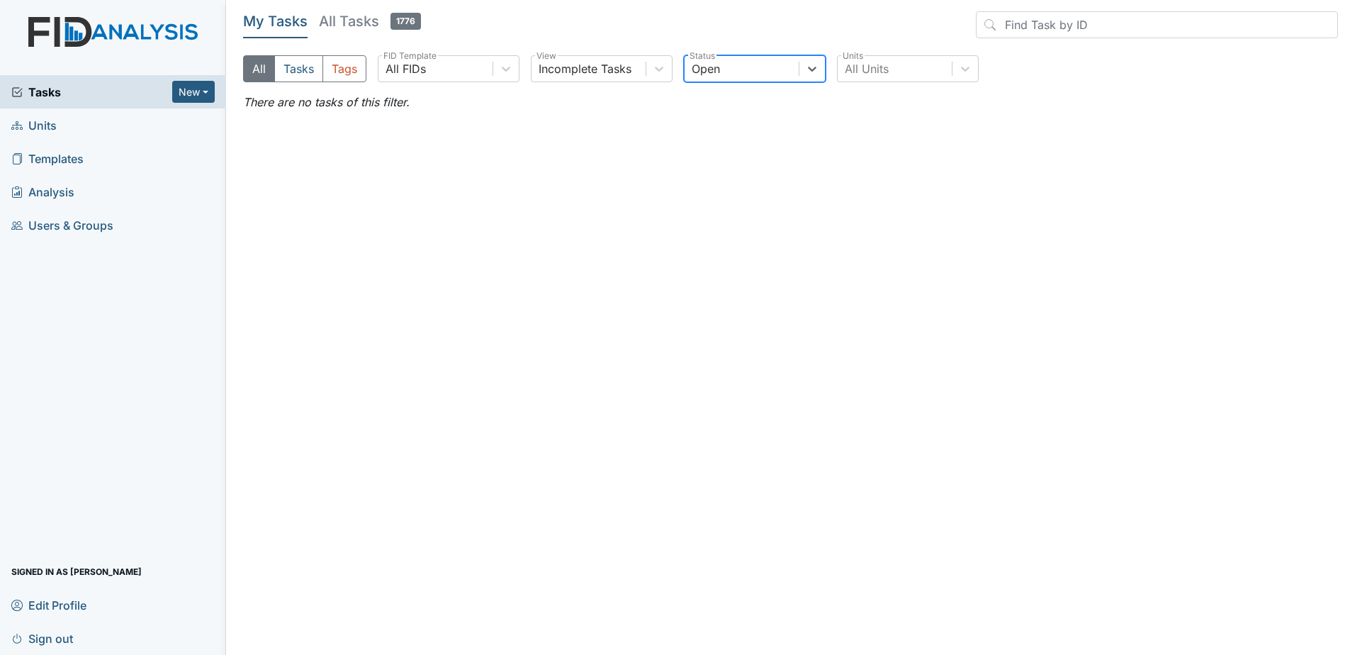
click at [741, 81] on div "All Tasks Tags All FIDs FID Template Incomplete Tasks View option Open, selecte…" at bounding box center [790, 74] width 1095 height 38
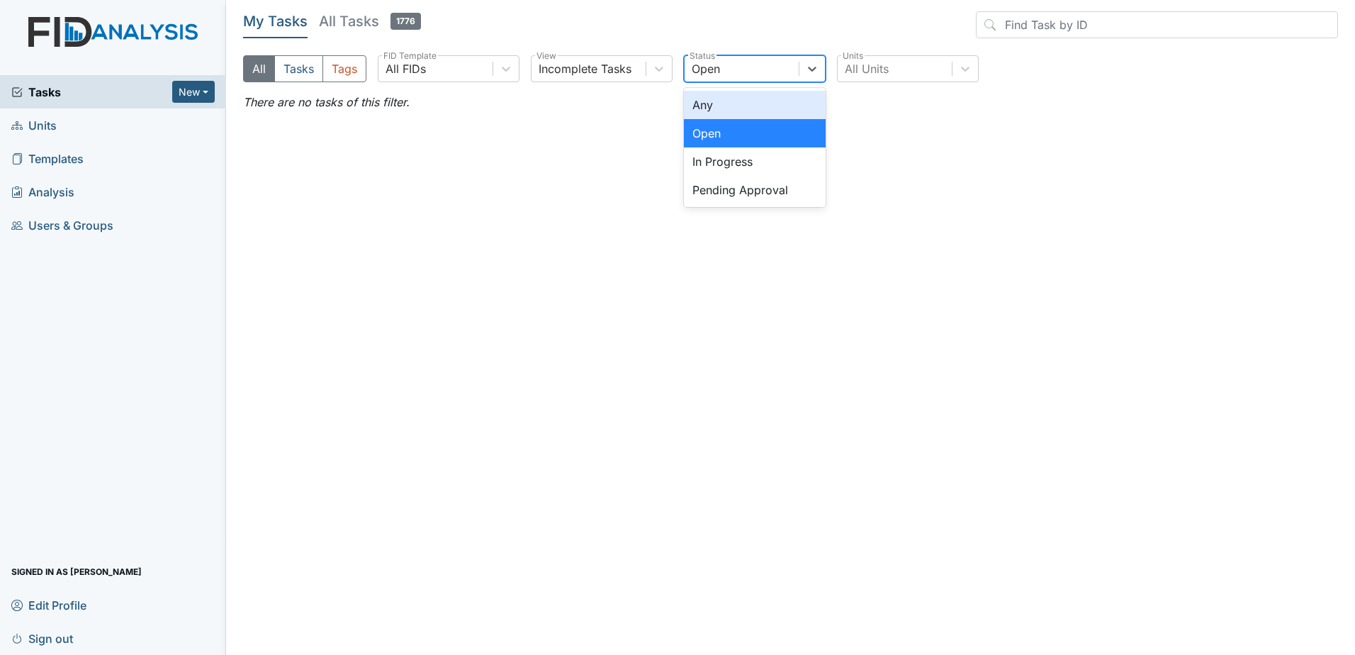
click at [743, 61] on div "Open" at bounding box center [741, 69] width 114 height 26
click at [752, 108] on div "Any" at bounding box center [755, 105] width 142 height 28
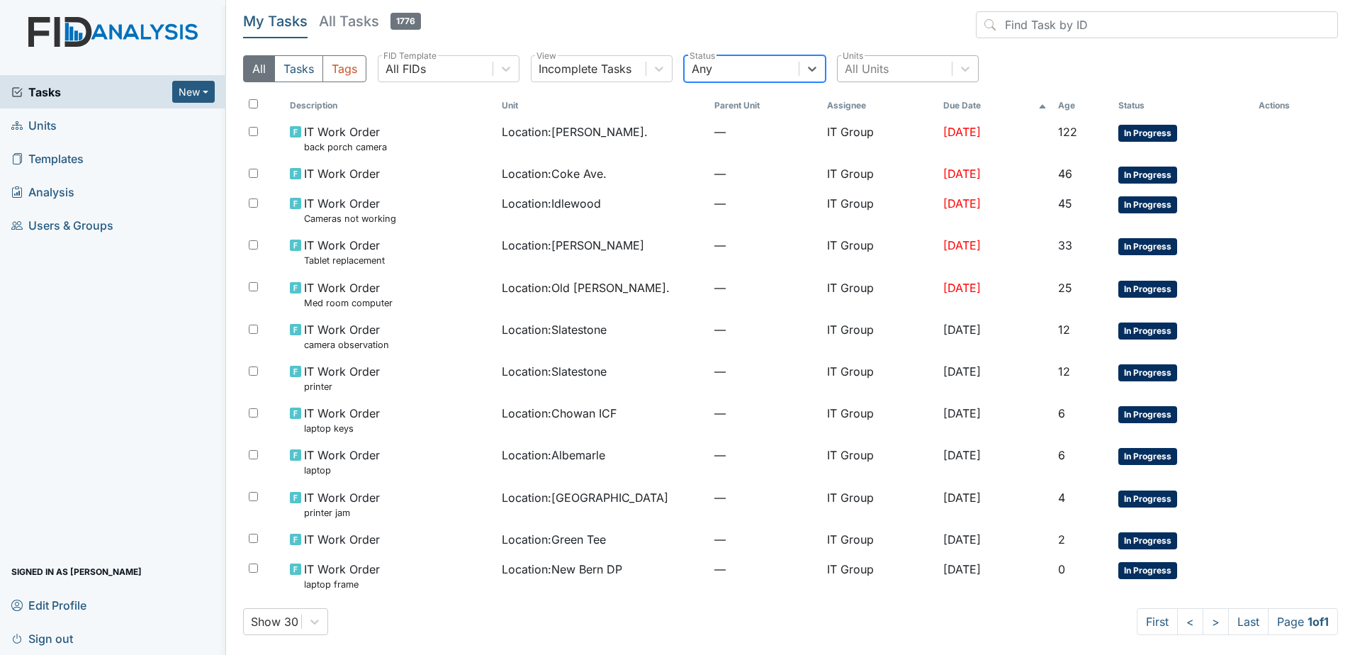
click at [874, 79] on div "All Units" at bounding box center [894, 69] width 114 height 26
click at [742, 26] on header "My Tasks All Tasks 1776" at bounding box center [790, 27] width 1095 height 33
